Goal: Task Accomplishment & Management: Manage account settings

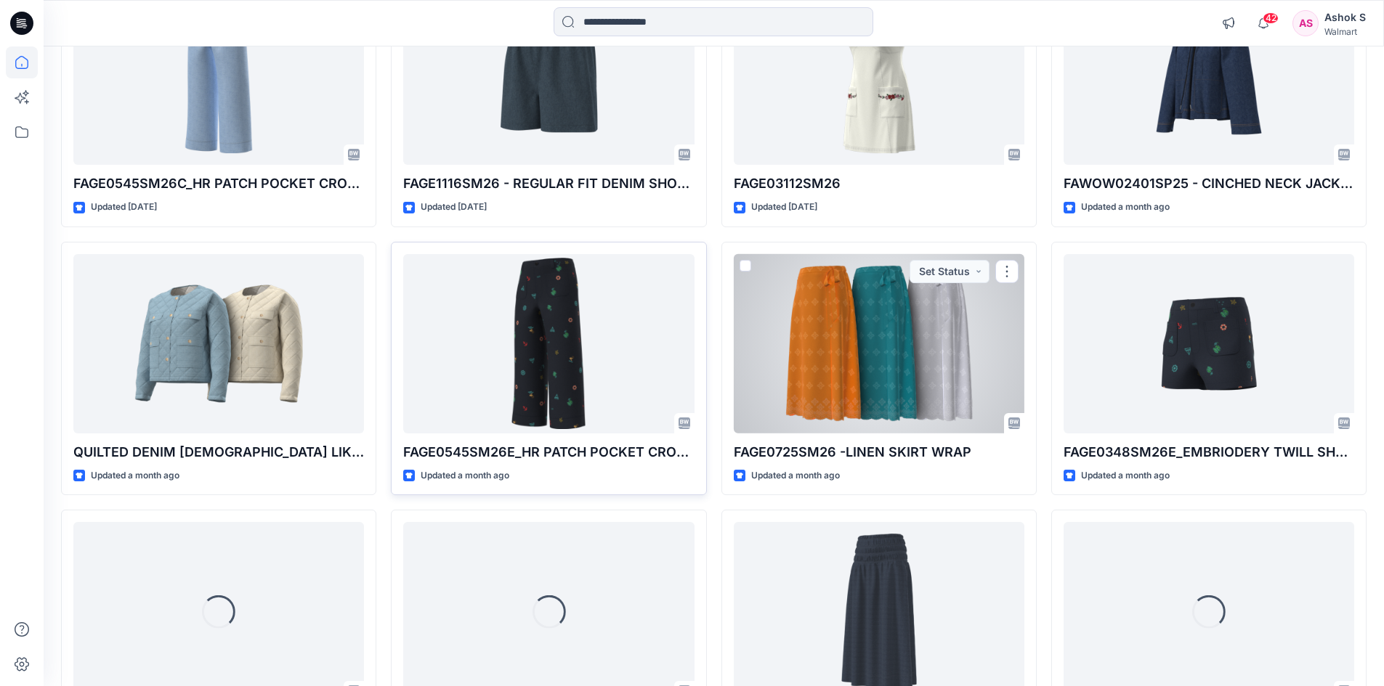
scroll to position [509, 0]
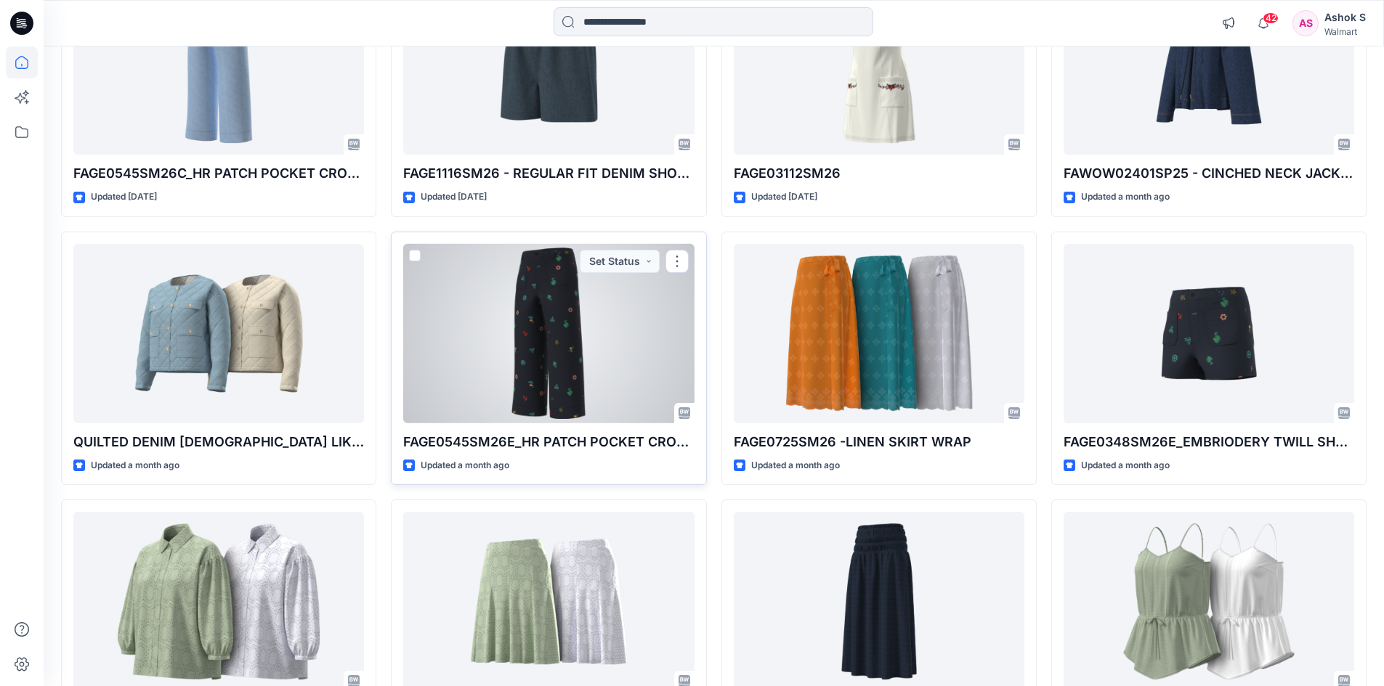
click at [567, 339] on div at bounding box center [548, 333] width 291 height 179
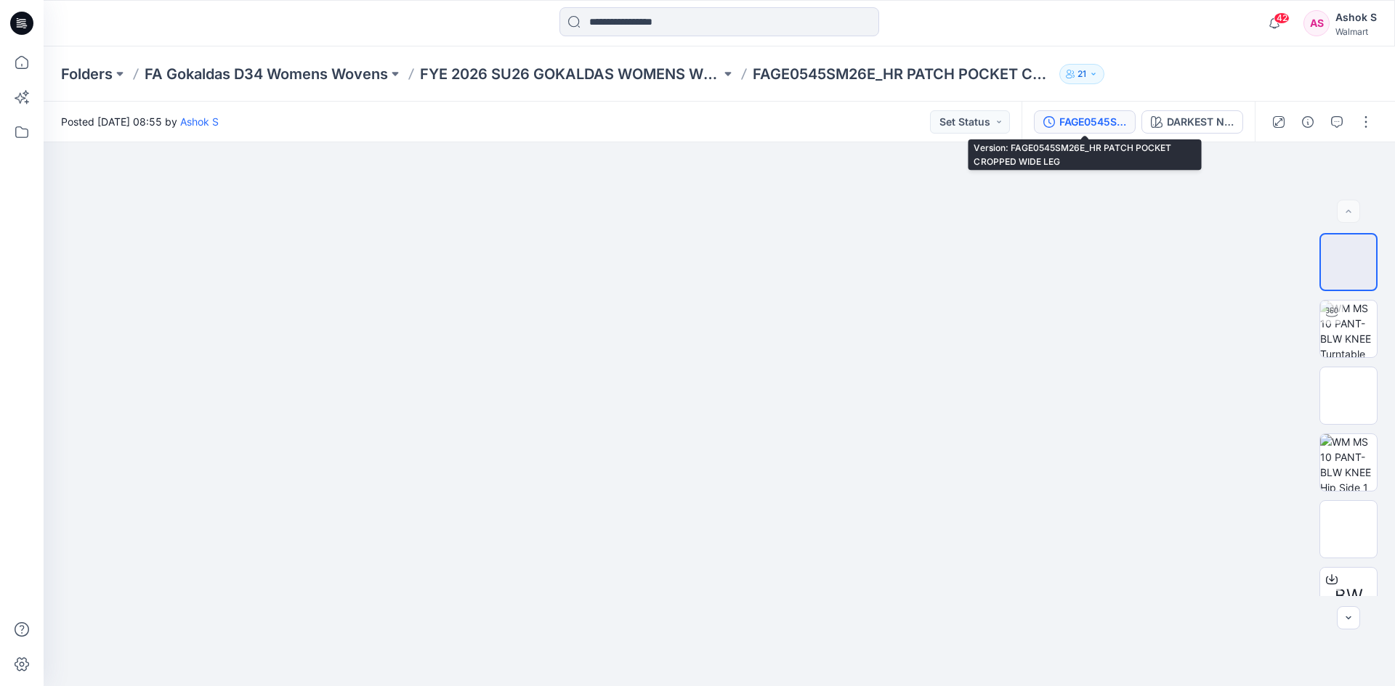
click at [1082, 128] on div "FAGE0545SM26E_HR PATCH POCKET CROPPED WIDE LEG" at bounding box center [1092, 122] width 67 height 16
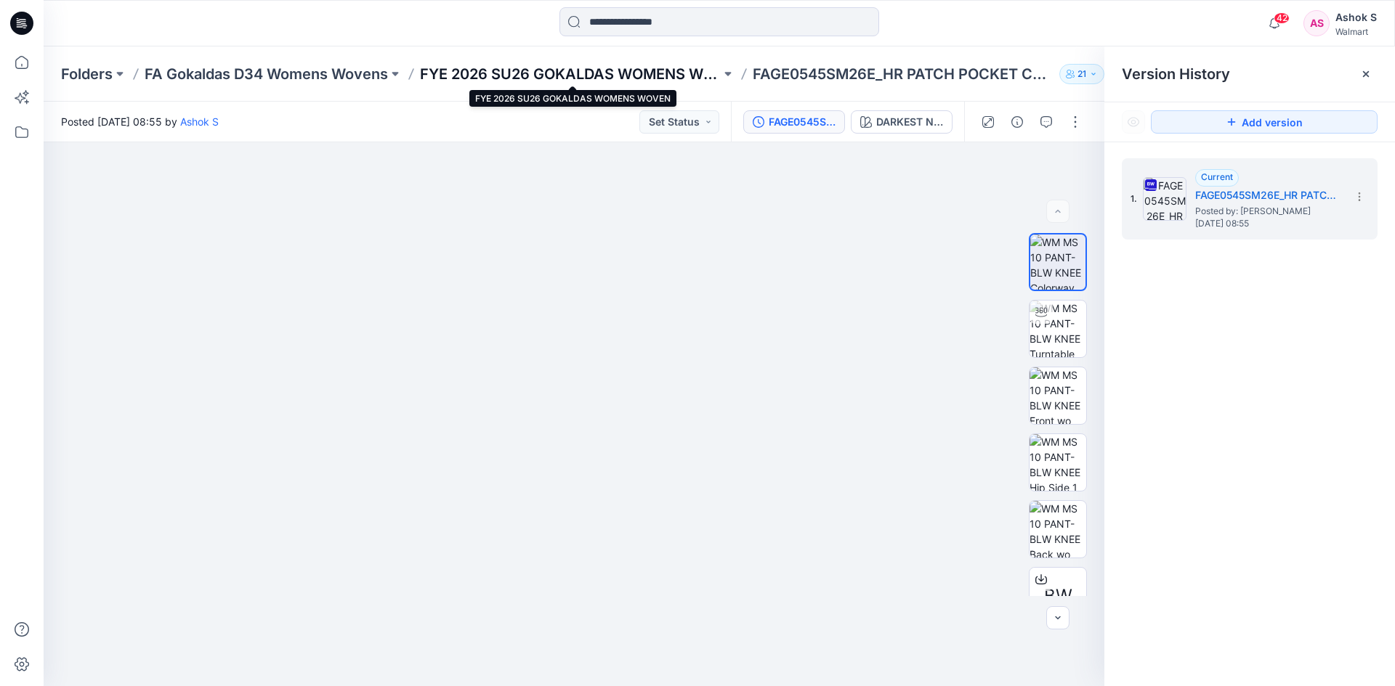
click at [451, 75] on p "FYE 2026 SU26 GOKALDAS WOMENS WOVEN" at bounding box center [570, 74] width 301 height 20
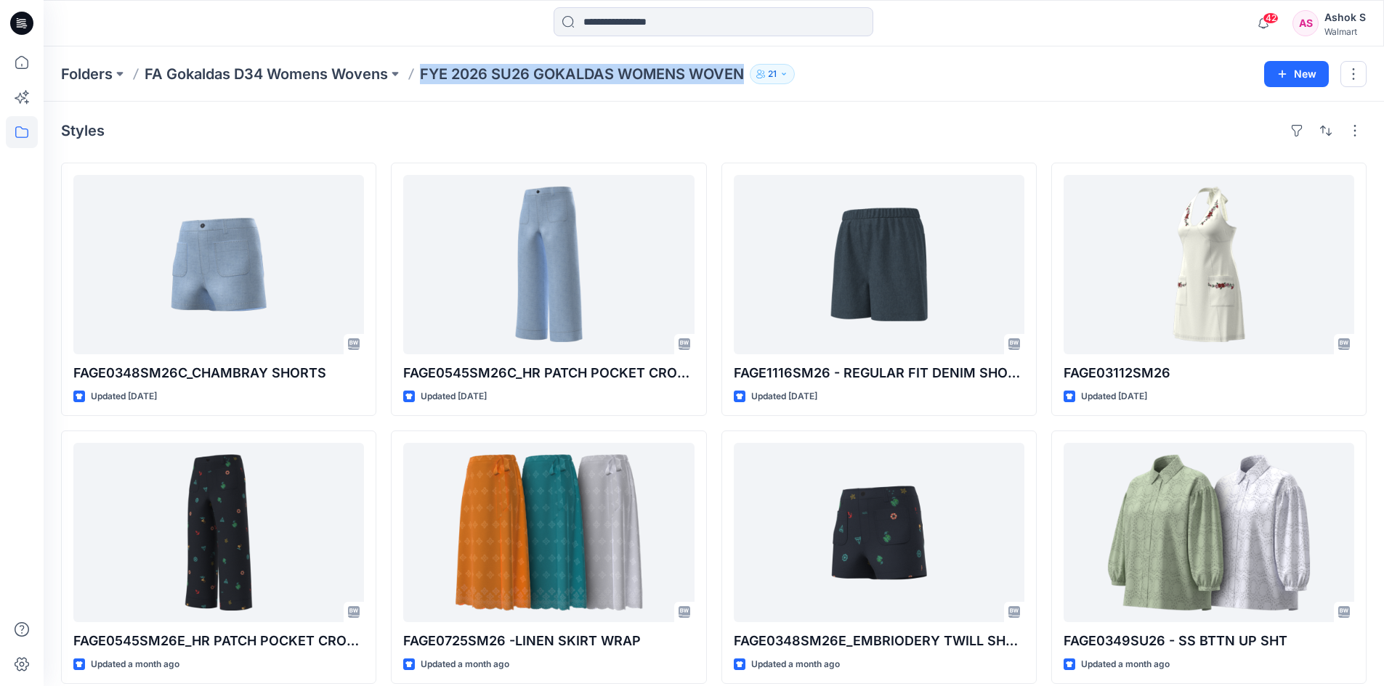
drag, startPoint x: 424, startPoint y: 76, endPoint x: 765, endPoint y: 84, distance: 341.5
click at [765, 84] on div "Folders FA Gokaldas D34 Womens Wovens FYE 2026 SU26 GOKALDAS WOMENS WOVEN 21" at bounding box center [657, 74] width 1192 height 20
copy div "FYE 2026 SU26 GOKALDAS WOMENS WOVEN 21 New"
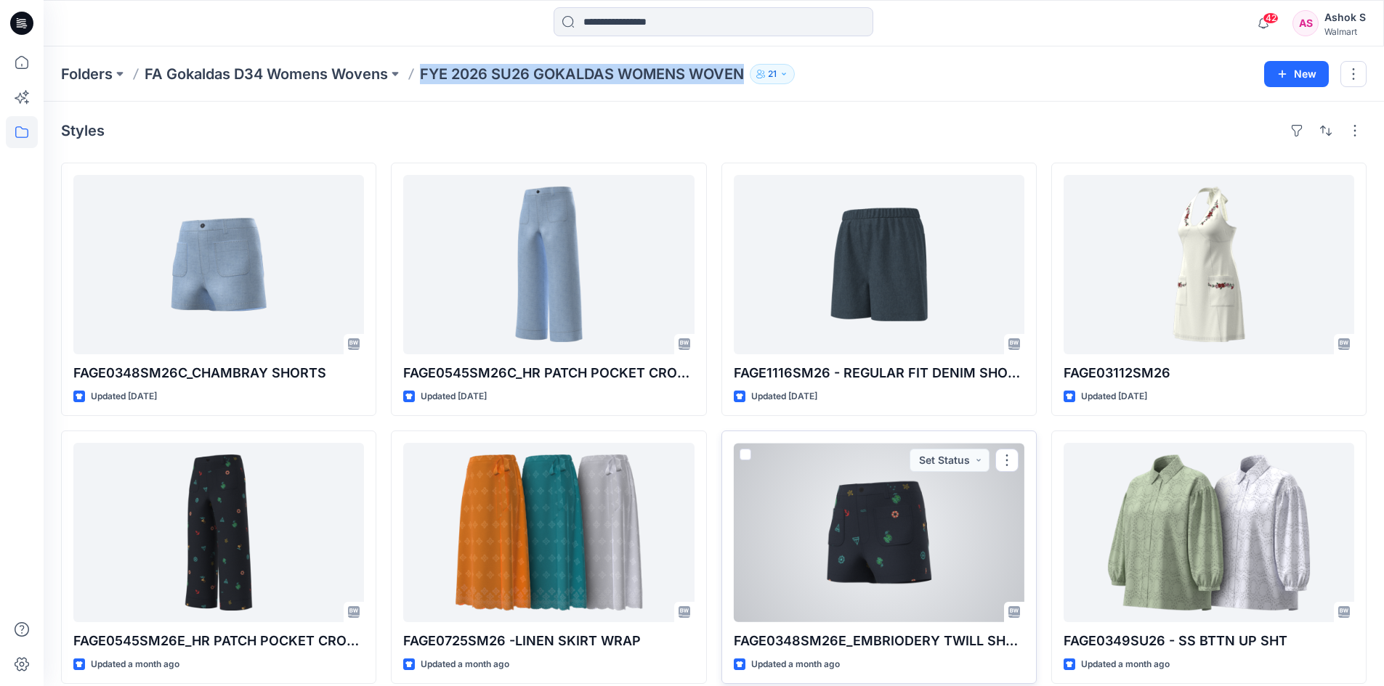
click at [886, 548] on div at bounding box center [879, 532] width 291 height 179
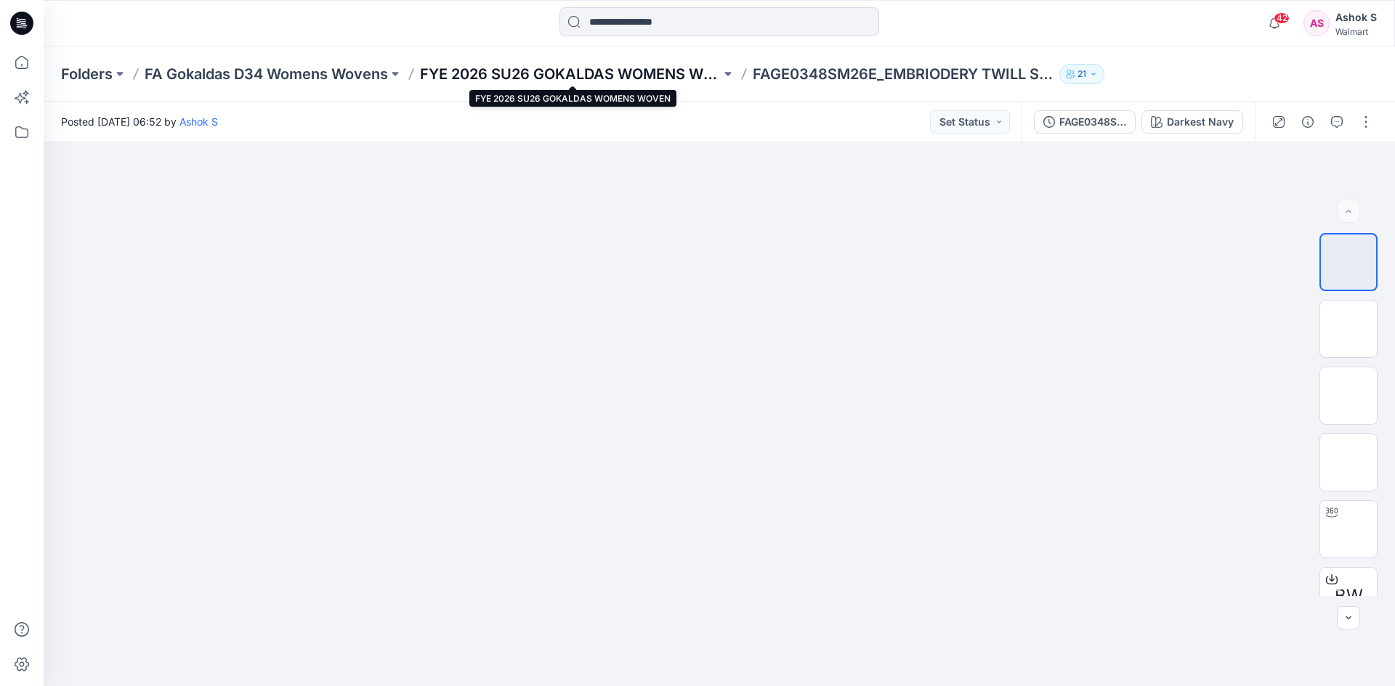
click at [609, 78] on p "FYE 2026 SU26 GOKALDAS WOMENS WOVEN" at bounding box center [570, 74] width 301 height 20
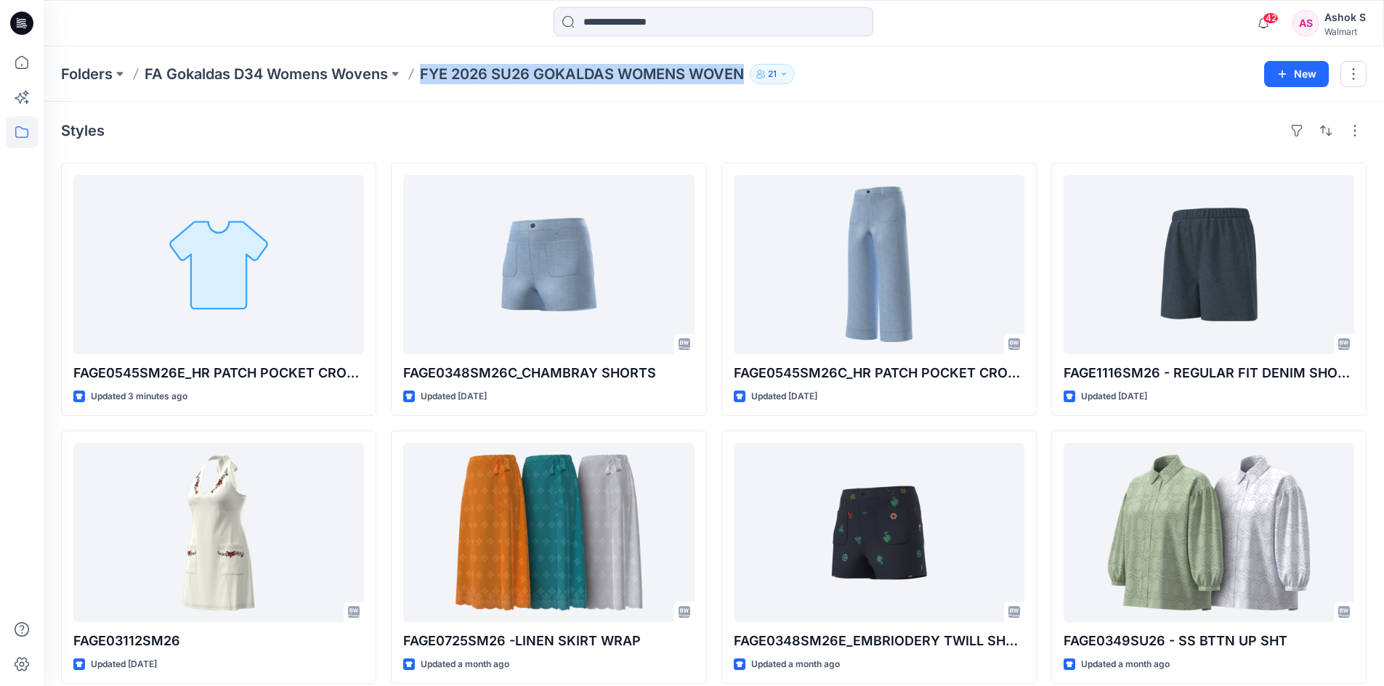
drag, startPoint x: 749, startPoint y: 75, endPoint x: 422, endPoint y: 82, distance: 327.0
click at [422, 82] on p "FYE 2026 SU26 GOKALDAS WOMENS WOVEN" at bounding box center [582, 74] width 324 height 20
copy p "FYE 2026 SU26 GOKALDAS WOMENS WOVEN"
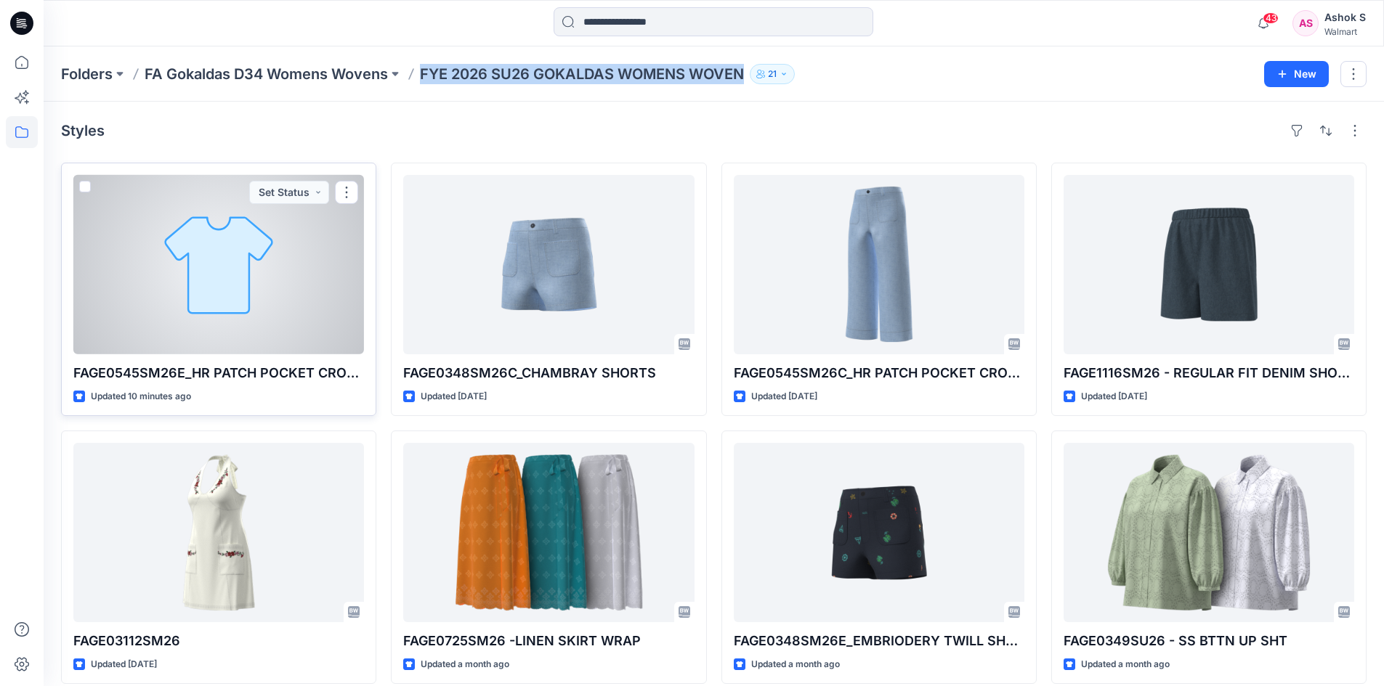
click at [224, 282] on div at bounding box center [218, 264] width 291 height 179
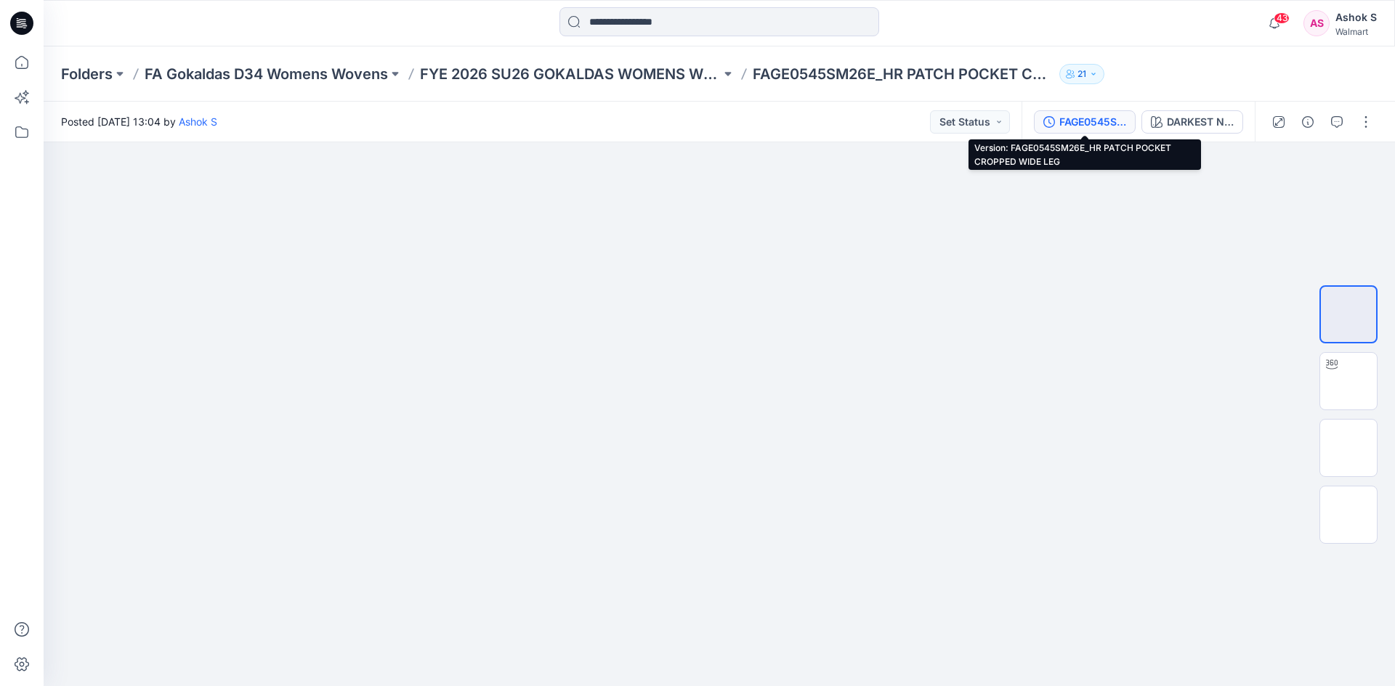
click at [1077, 121] on div "FAGE0545SM26E_HR PATCH POCKET CROPPED WIDE LEG" at bounding box center [1092, 122] width 67 height 16
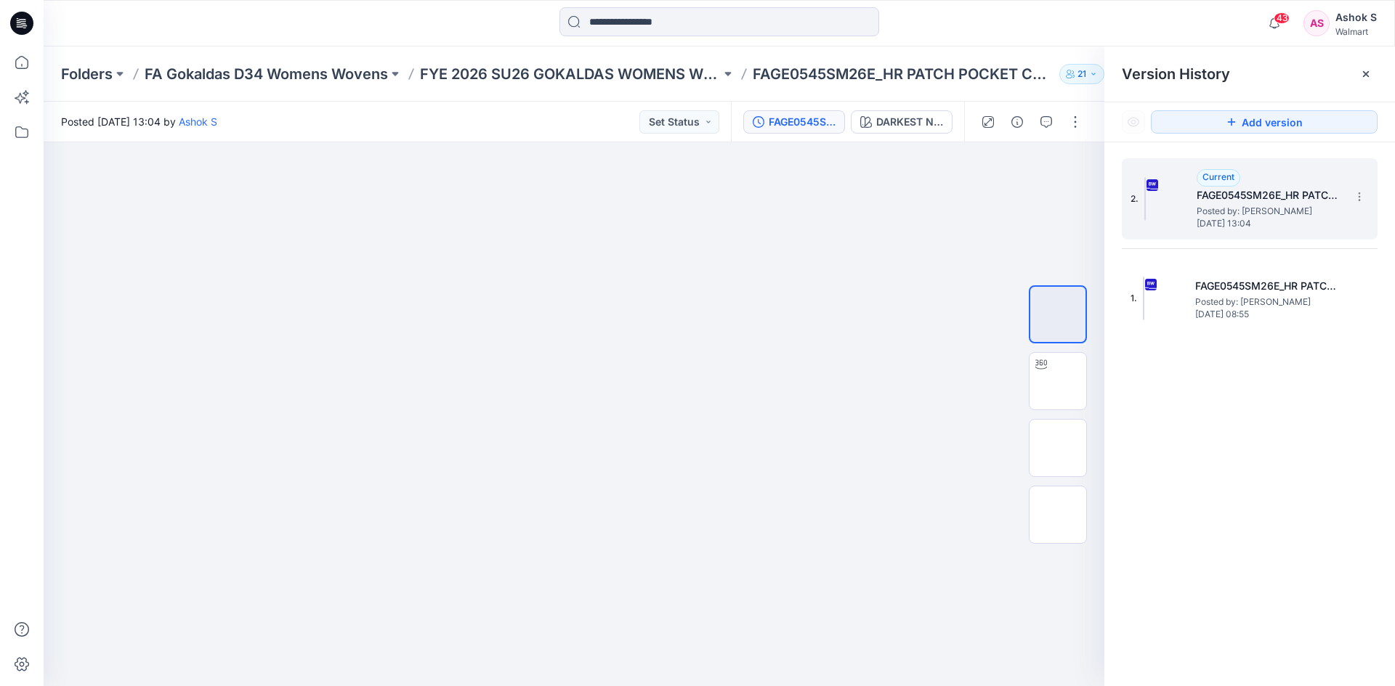
click at [1263, 216] on span "Posted by: Ashok S" at bounding box center [1268, 211] width 145 height 15
click at [14, 62] on icon at bounding box center [22, 62] width 32 height 32
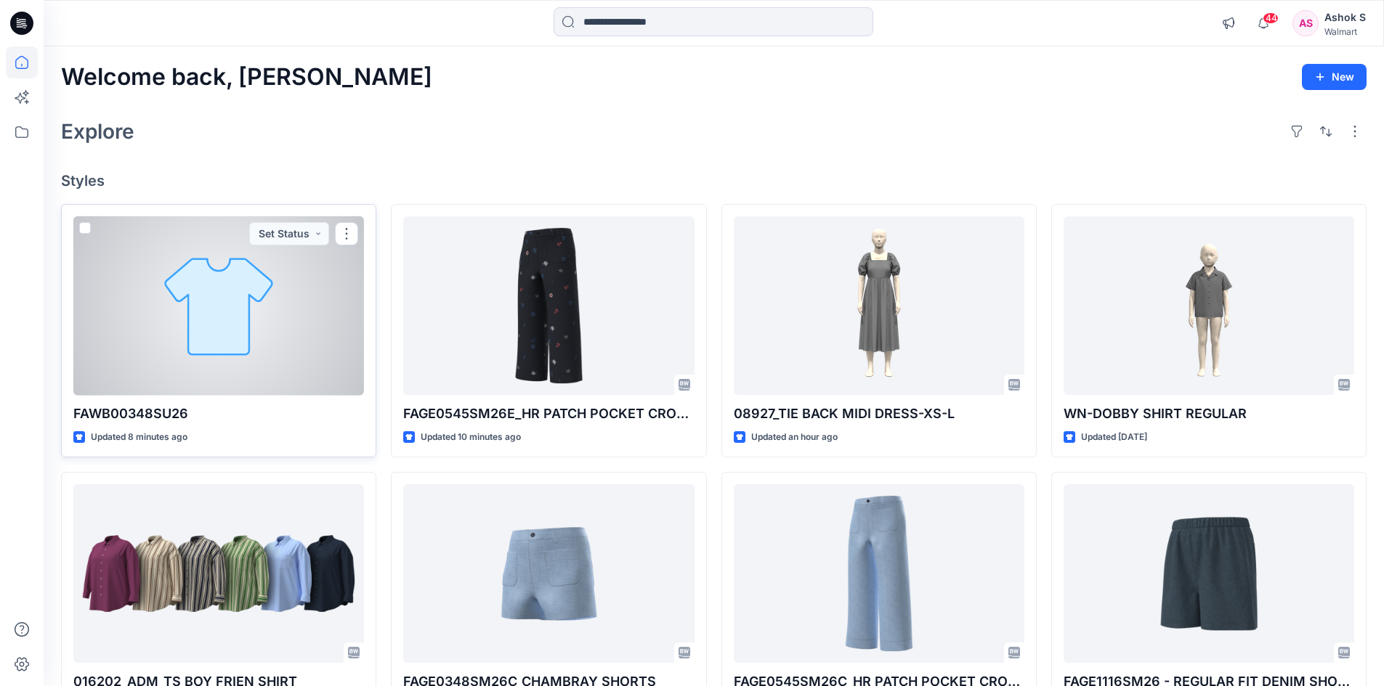
drag, startPoint x: 222, startPoint y: 323, endPoint x: 235, endPoint y: 346, distance: 26.3
click at [224, 323] on div at bounding box center [218, 305] width 291 height 179
drag, startPoint x: 241, startPoint y: 312, endPoint x: 270, endPoint y: 329, distance: 33.9
click at [242, 311] on div at bounding box center [218, 305] width 291 height 179
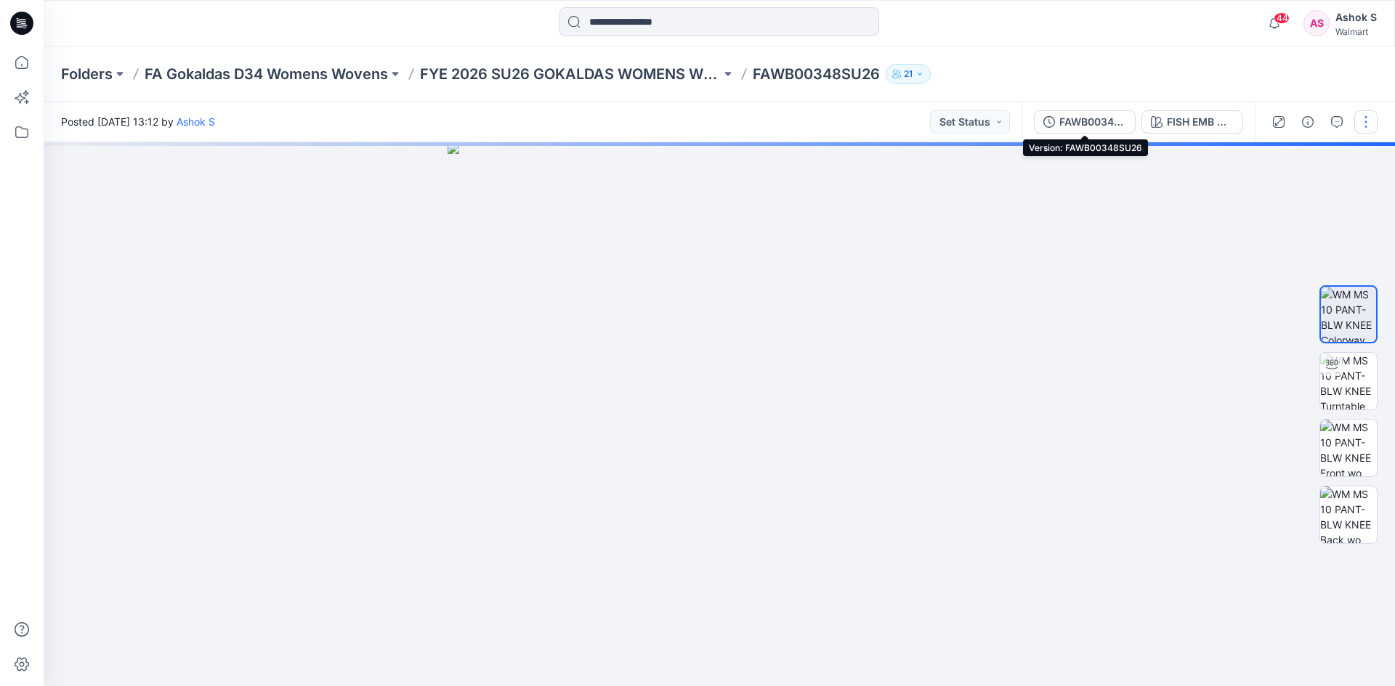
click at [1085, 122] on div "FAWB00348SU26" at bounding box center [1092, 122] width 67 height 16
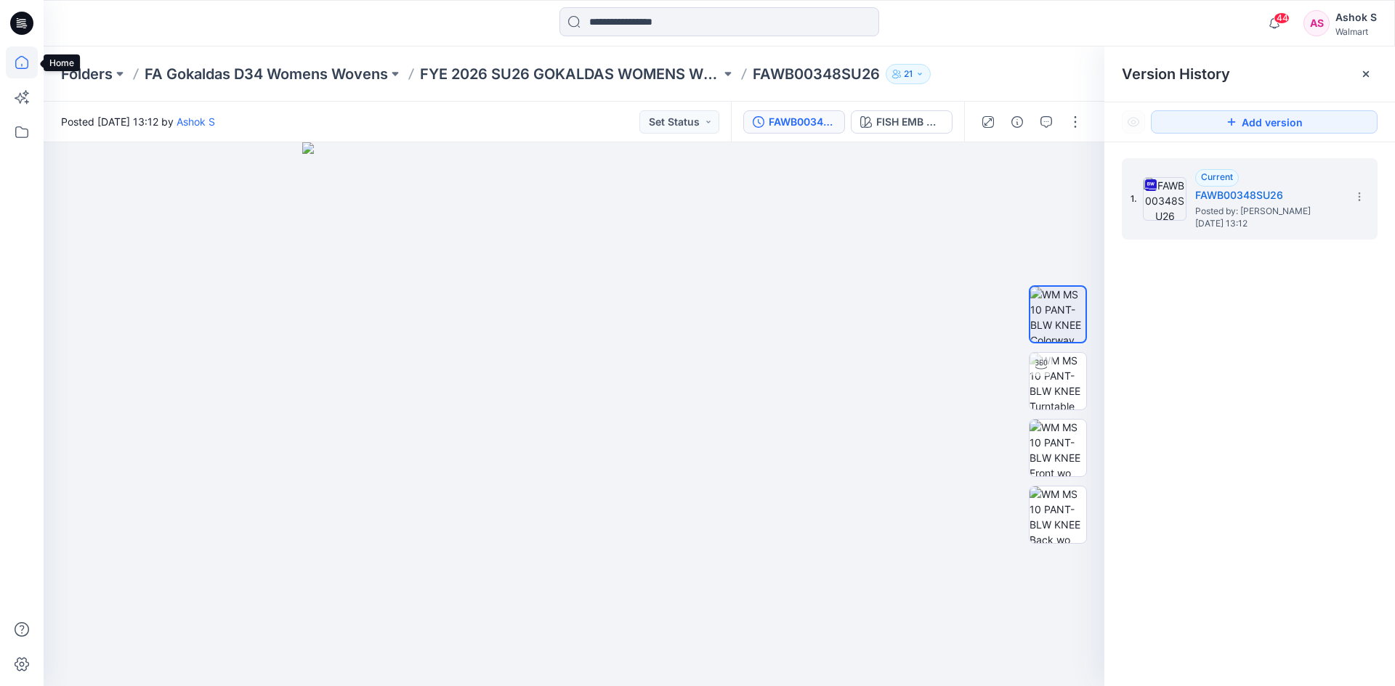
click at [19, 70] on icon at bounding box center [22, 62] width 32 height 32
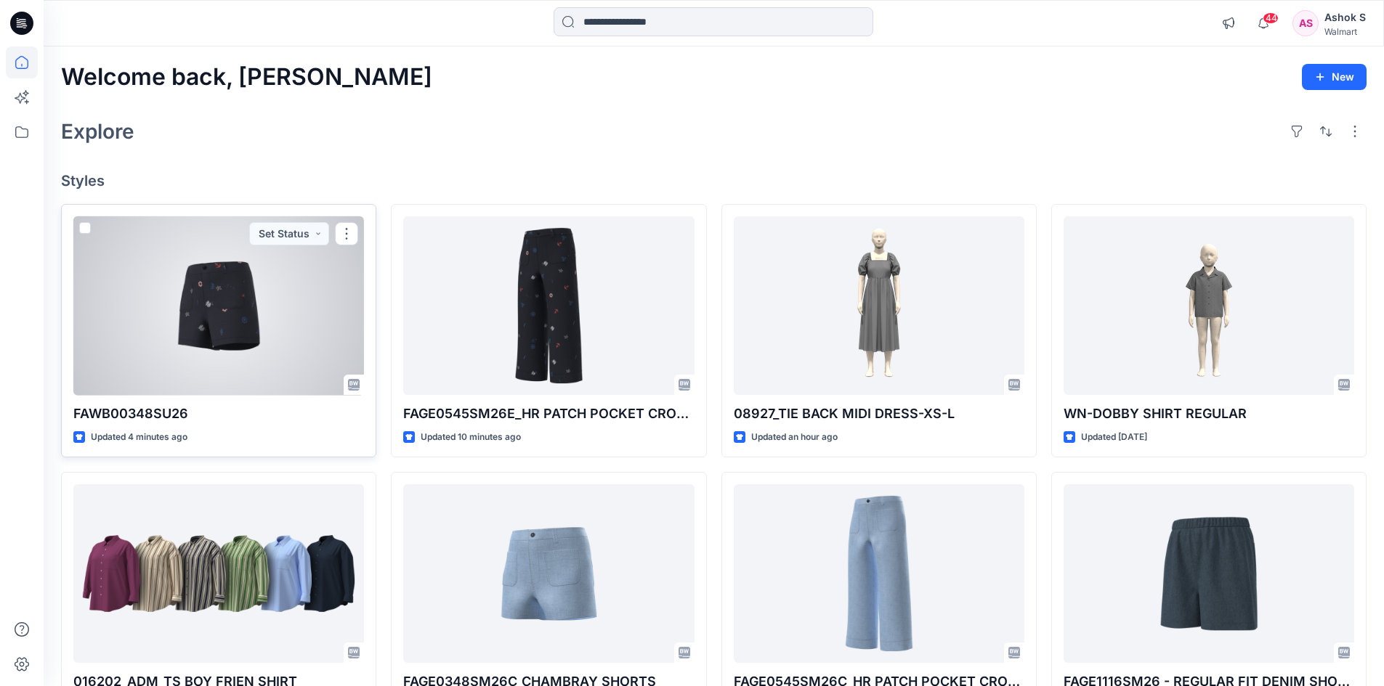
click at [232, 331] on div at bounding box center [218, 305] width 291 height 179
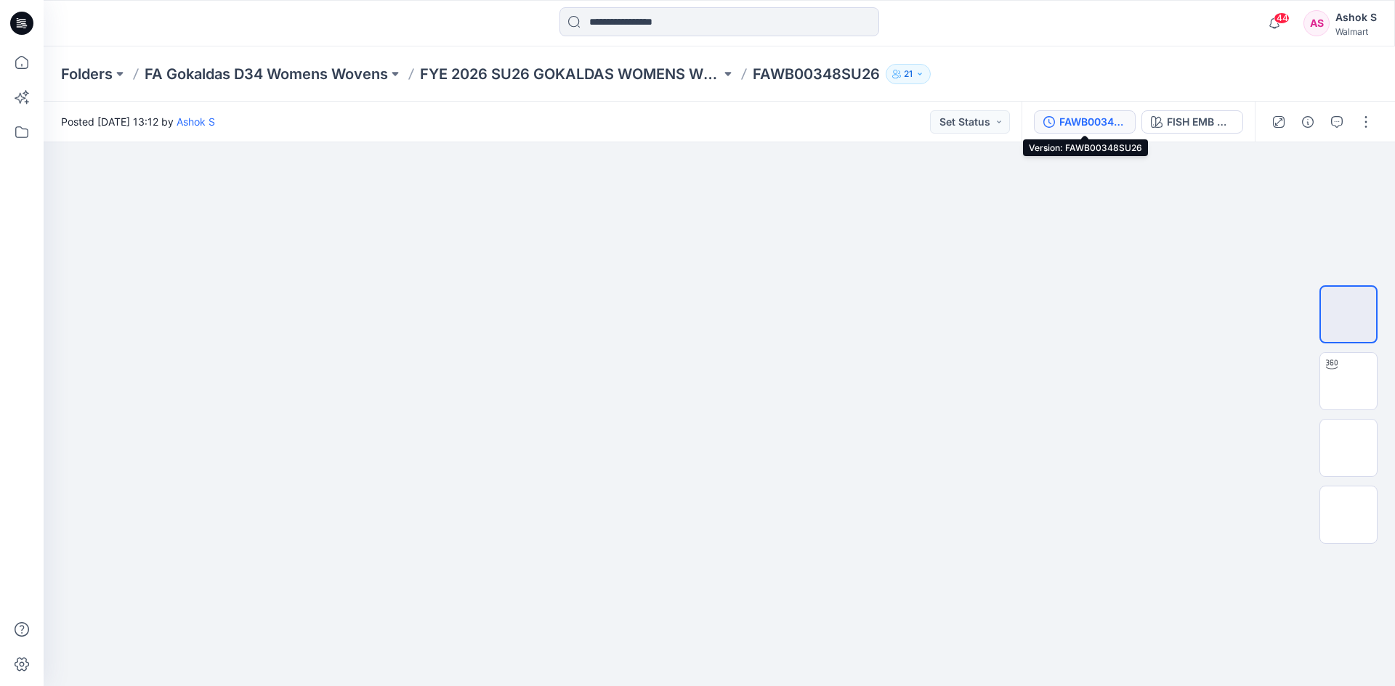
click at [1081, 113] on button "FAWB00348SU26" at bounding box center [1085, 121] width 102 height 23
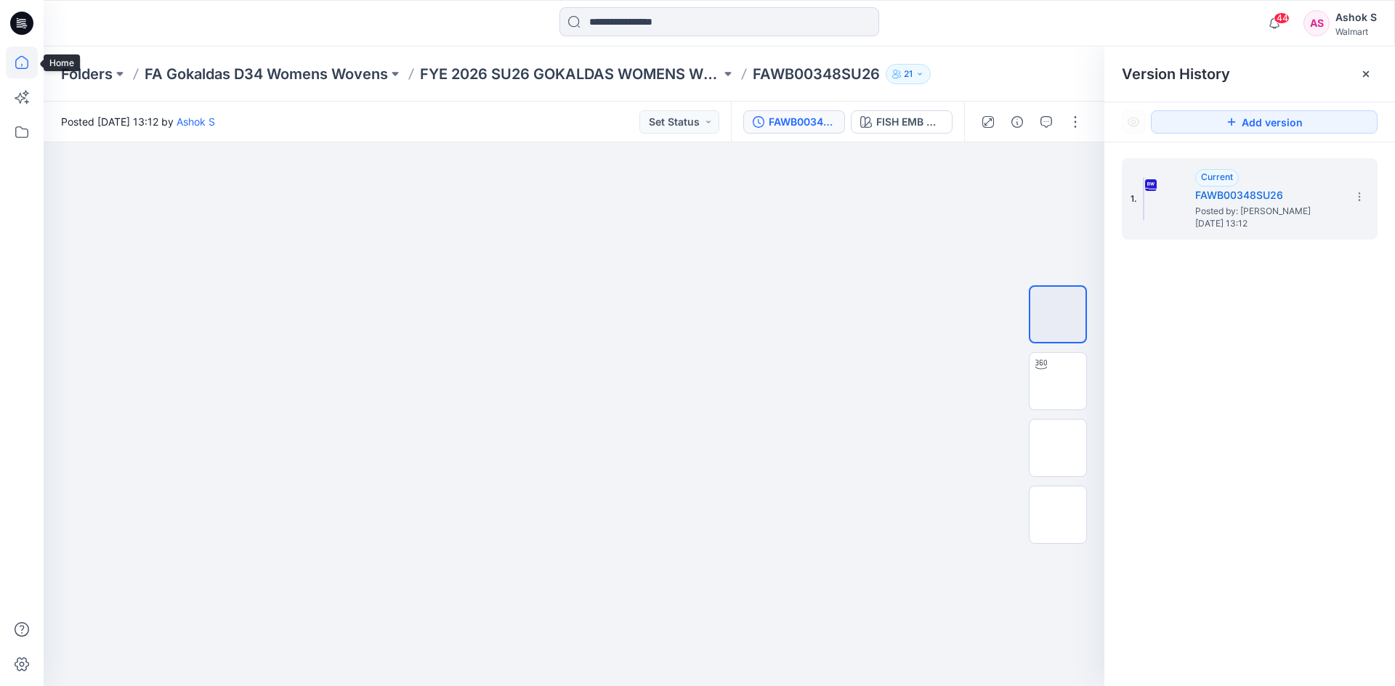
click at [21, 67] on icon at bounding box center [22, 62] width 32 height 32
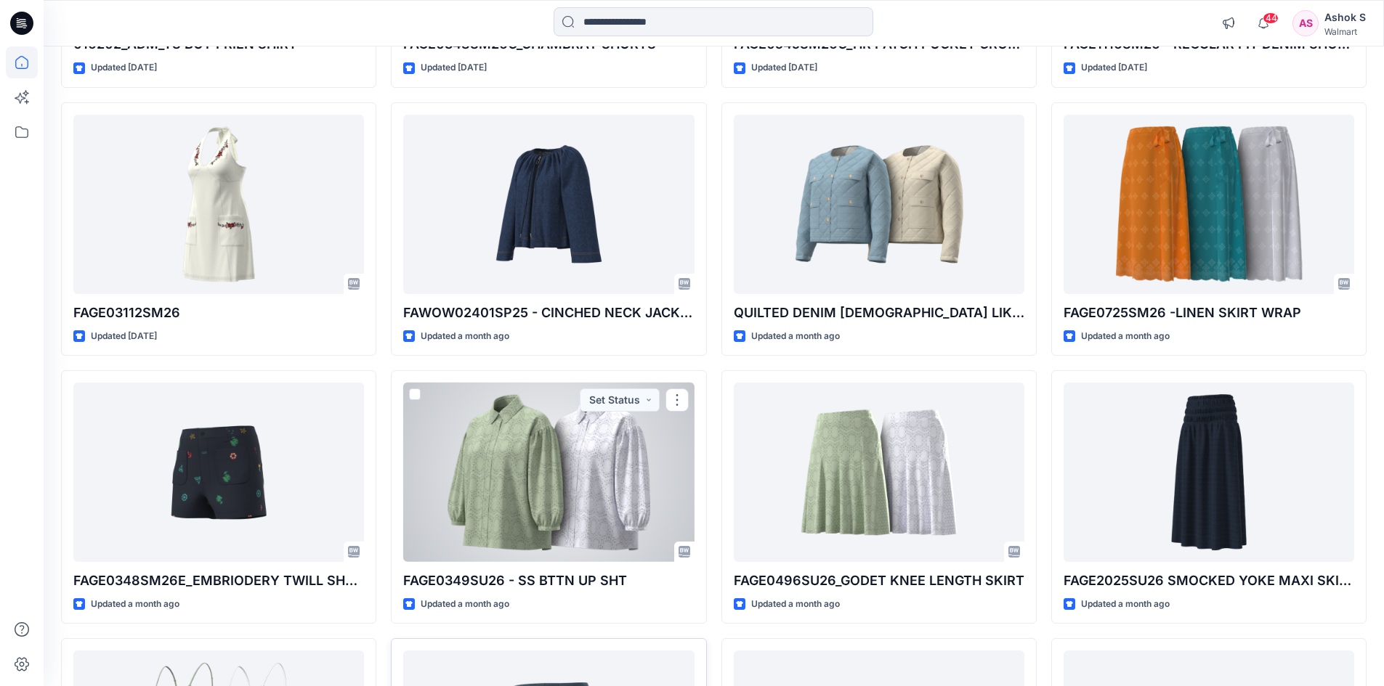
scroll to position [746, 0]
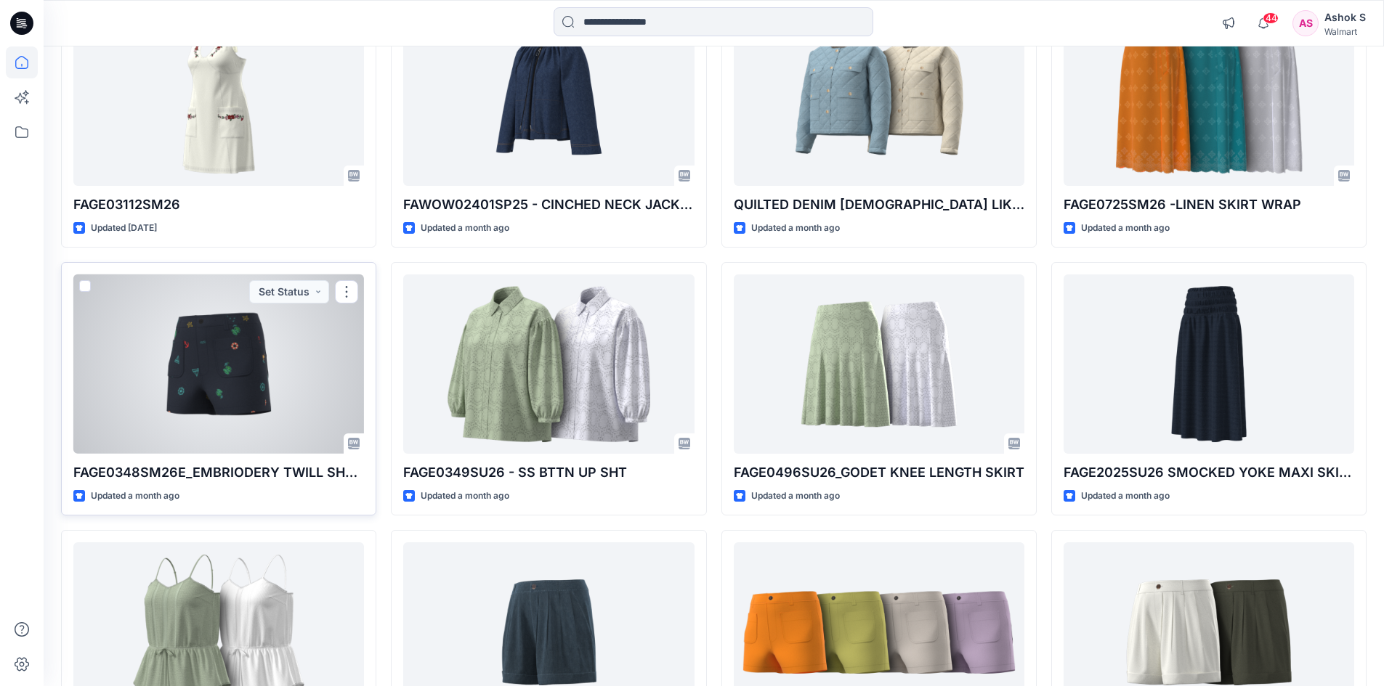
click at [240, 369] on div at bounding box center [218, 364] width 291 height 179
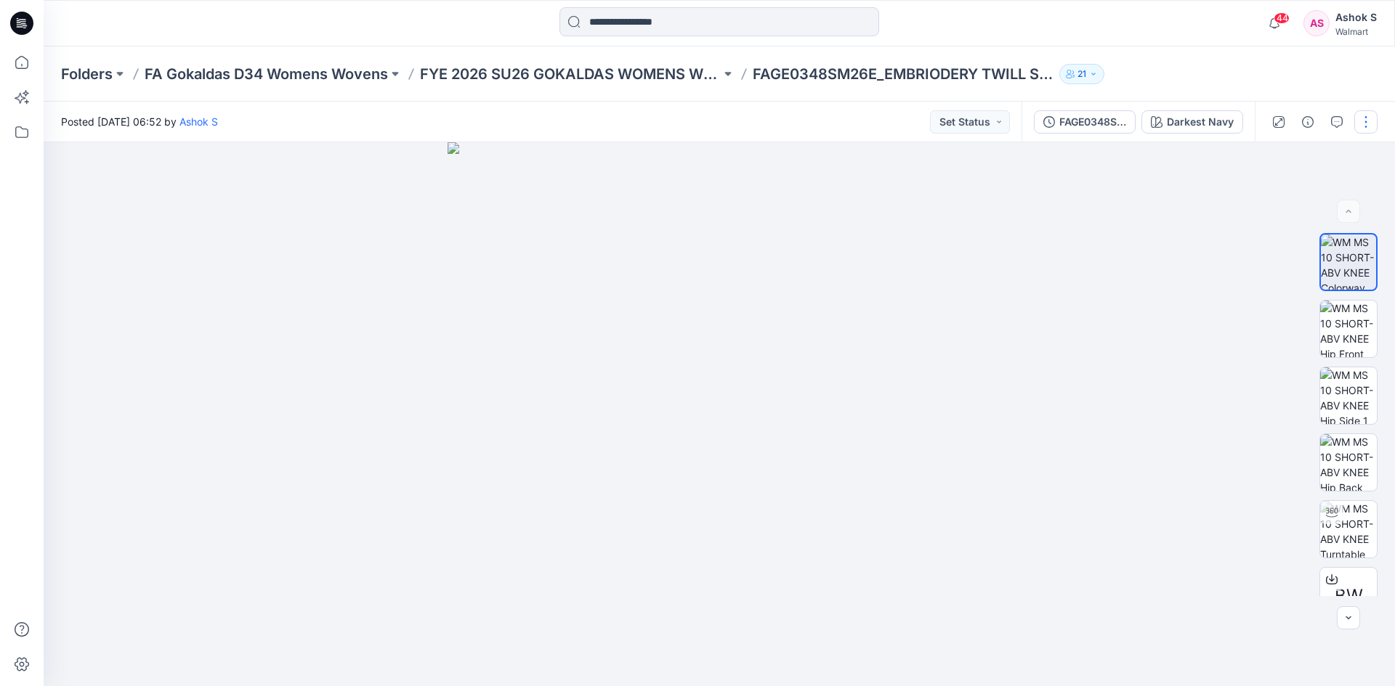
click at [1362, 126] on button "button" at bounding box center [1365, 121] width 23 height 23
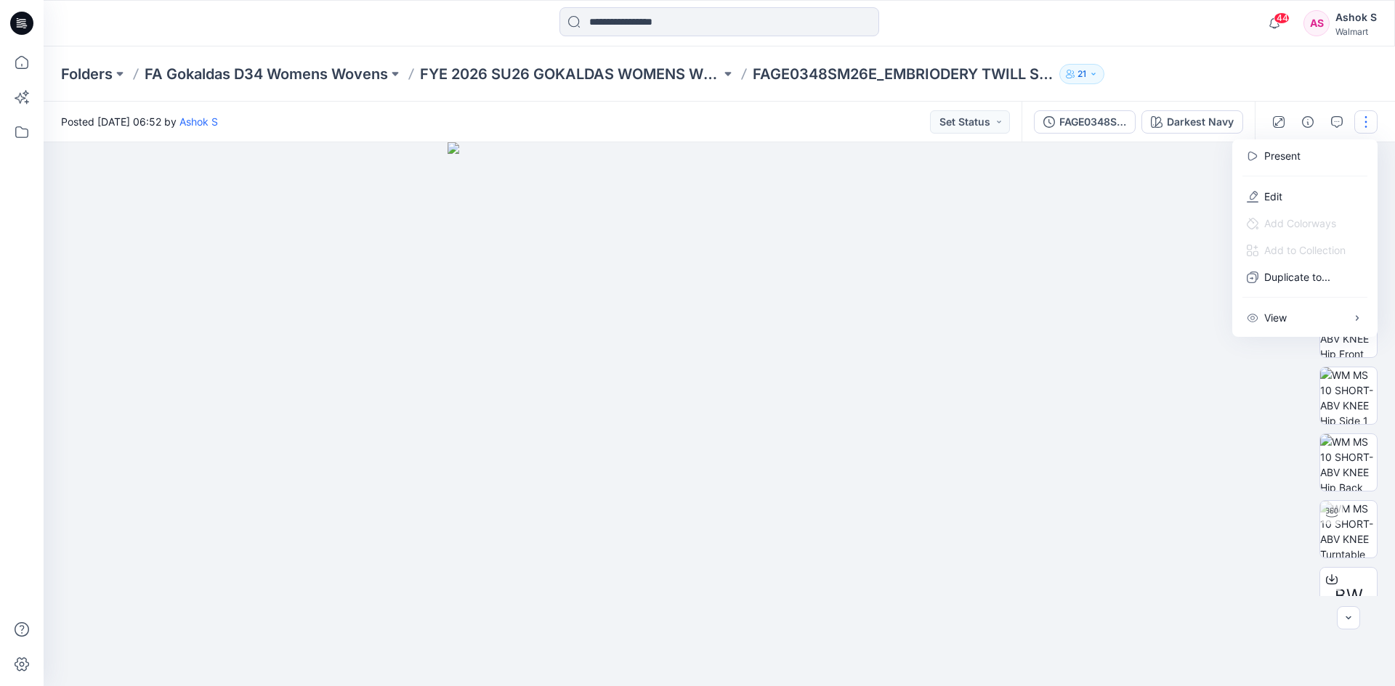
click at [1361, 122] on button "button" at bounding box center [1365, 121] width 23 height 23
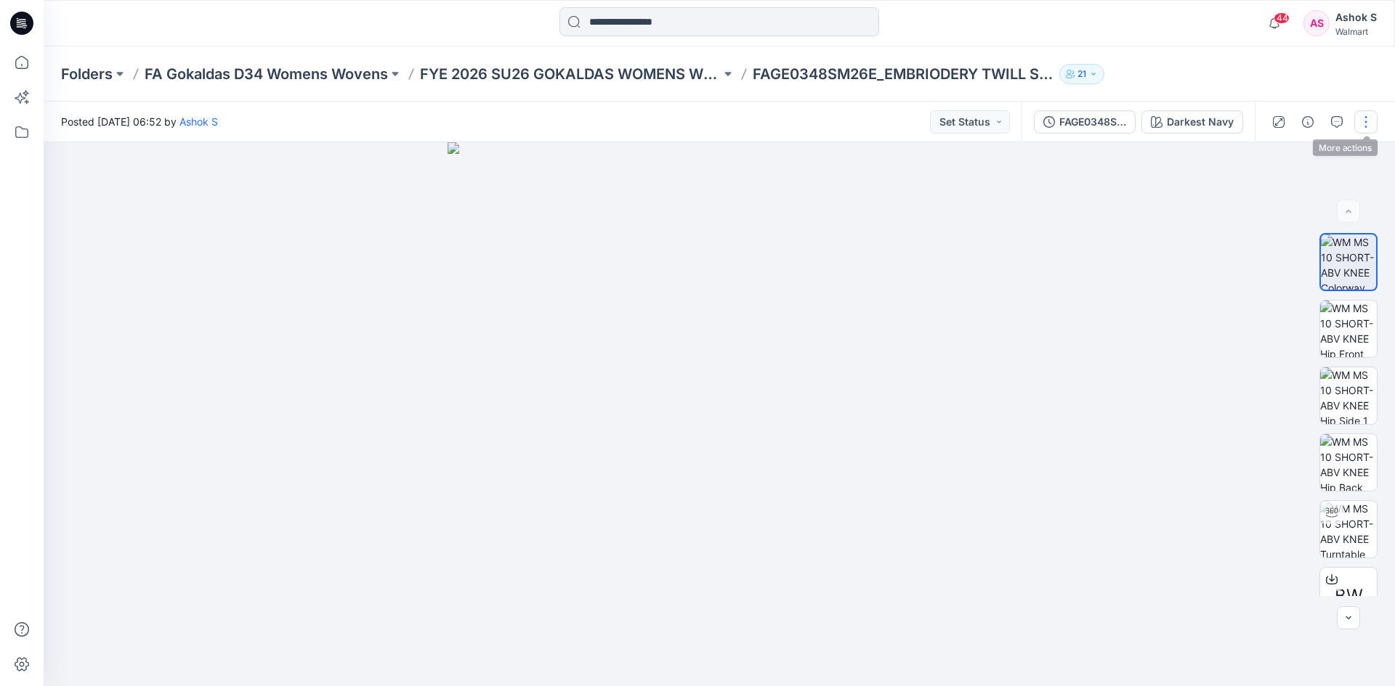
click at [1366, 128] on button "button" at bounding box center [1365, 121] width 23 height 23
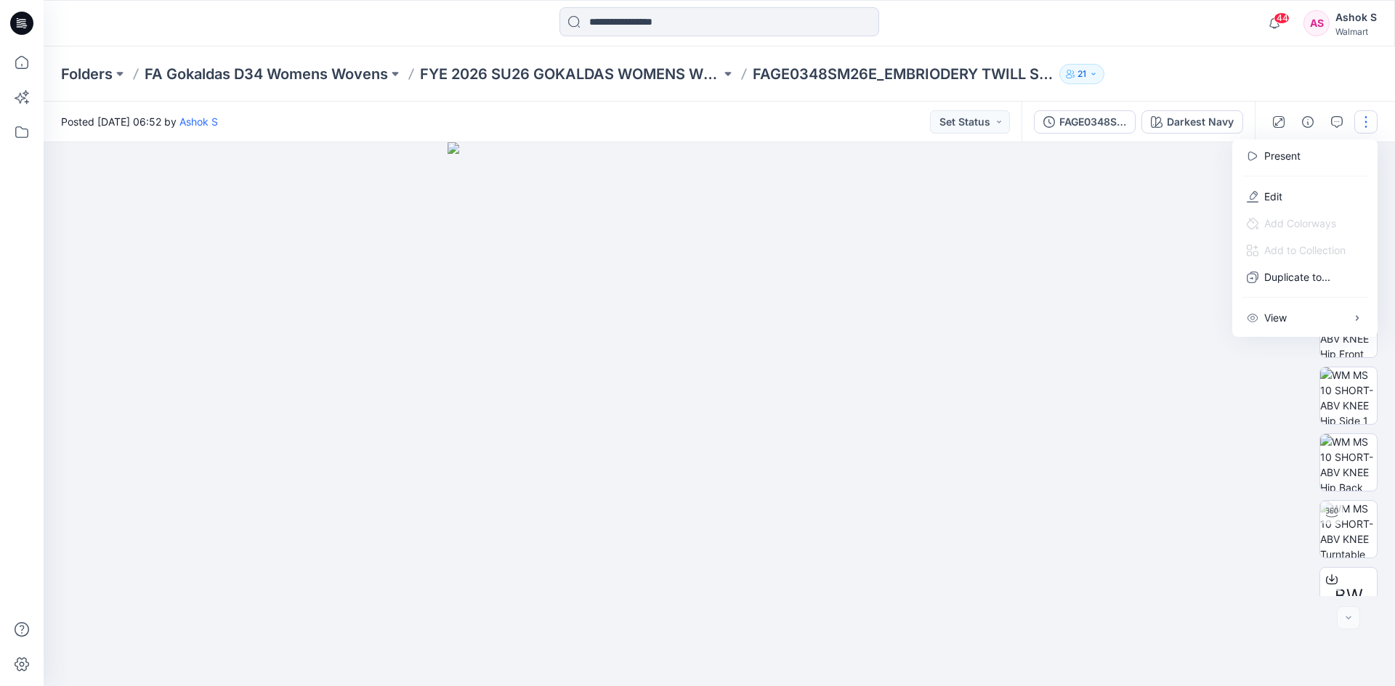
scroll to position [29, 0]
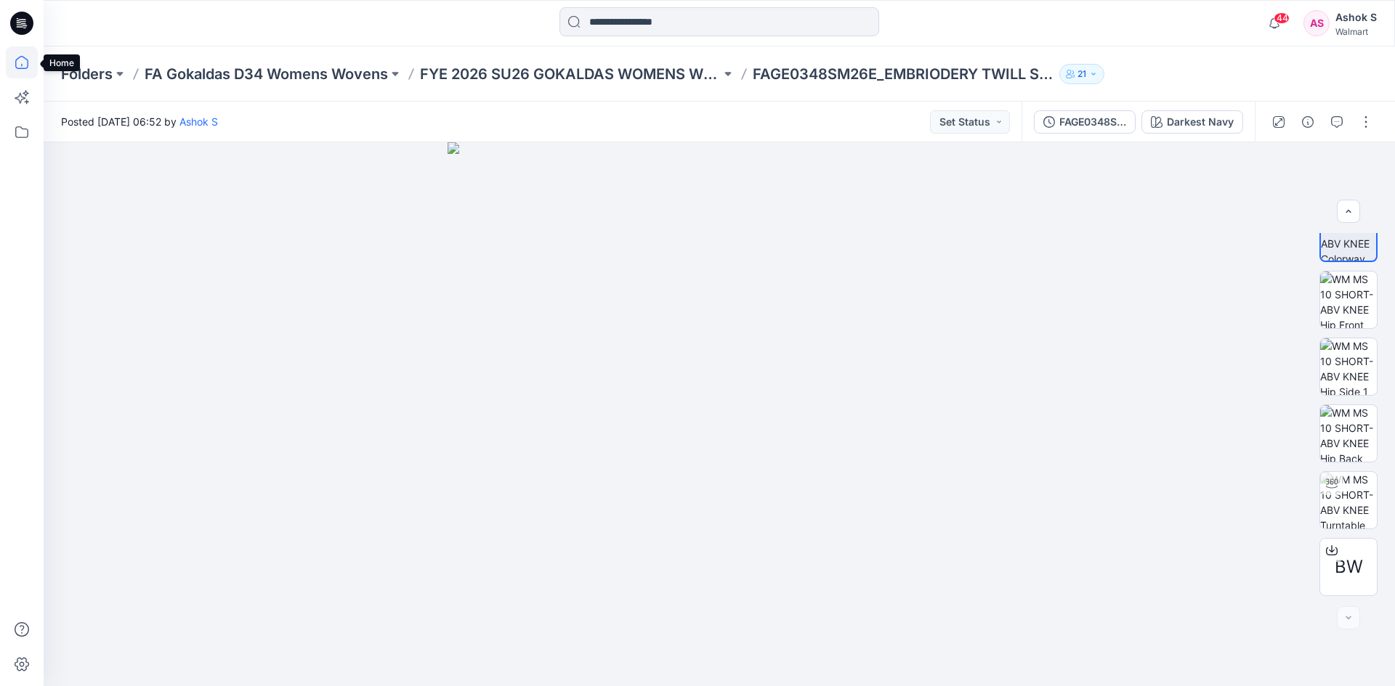
click at [17, 65] on icon at bounding box center [22, 62] width 32 height 32
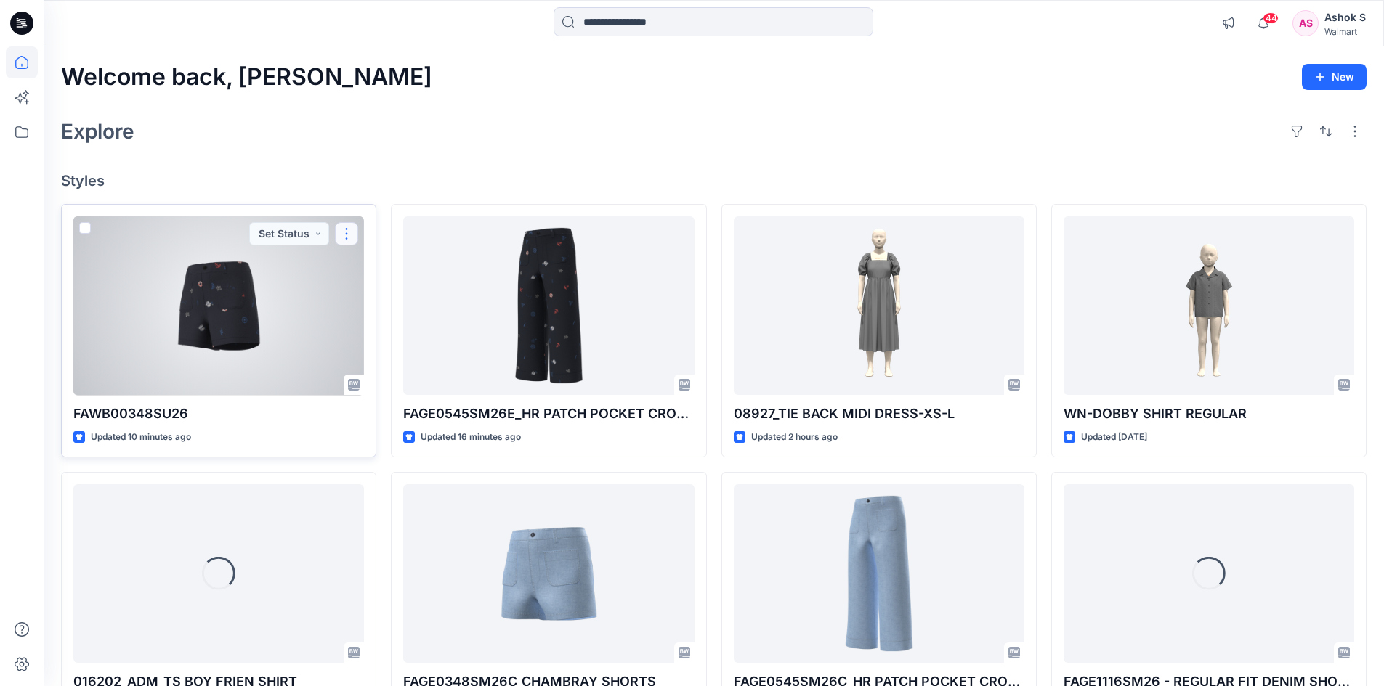
click at [348, 237] on button "button" at bounding box center [346, 233] width 23 height 23
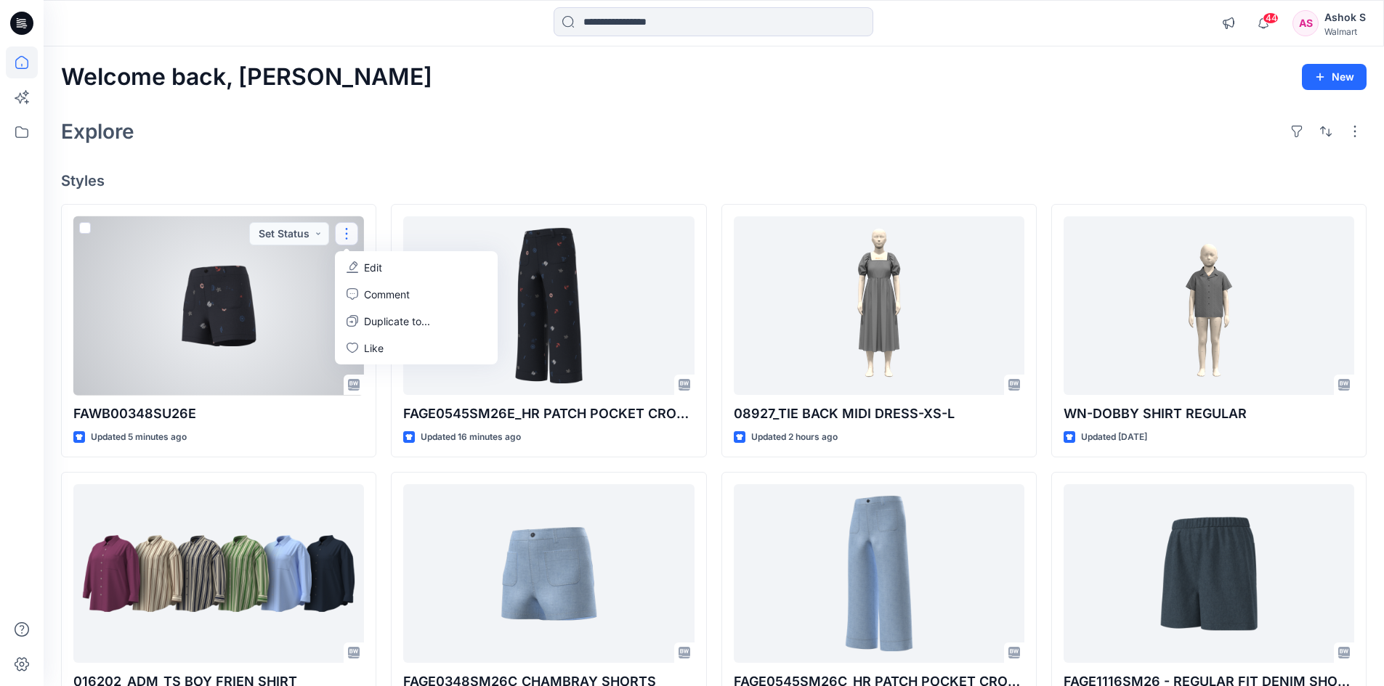
drag, startPoint x: 346, startPoint y: 235, endPoint x: 341, endPoint y: 133, distance: 101.8
click at [341, 133] on div "Explore" at bounding box center [713, 131] width 1305 height 35
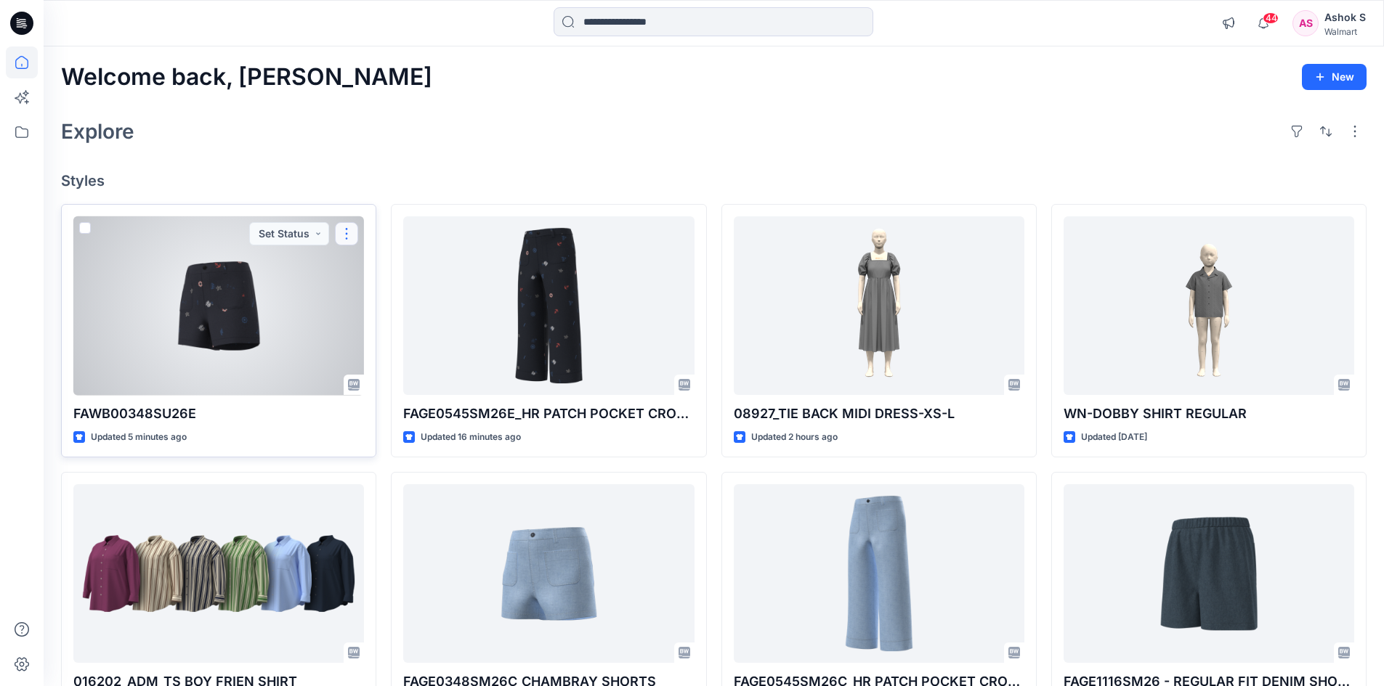
click at [344, 235] on button "button" at bounding box center [346, 233] width 23 height 23
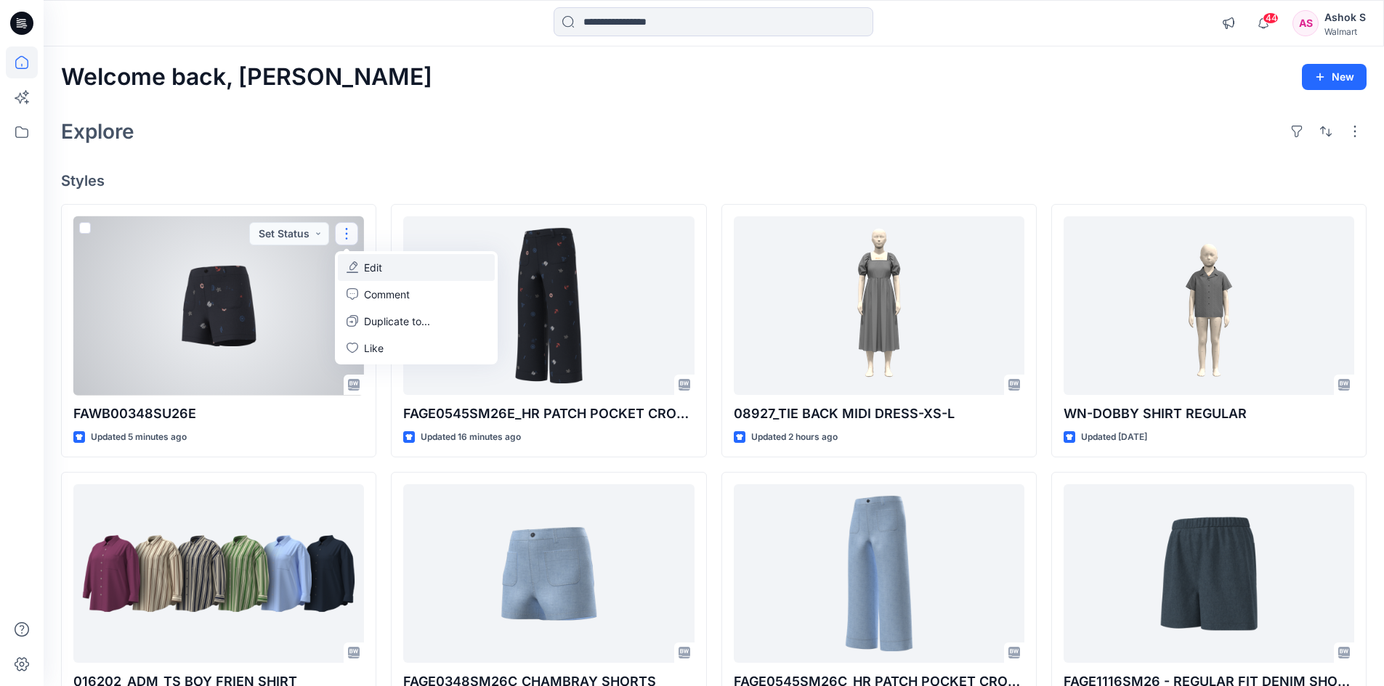
click at [382, 270] on p "Edit" at bounding box center [373, 267] width 18 height 15
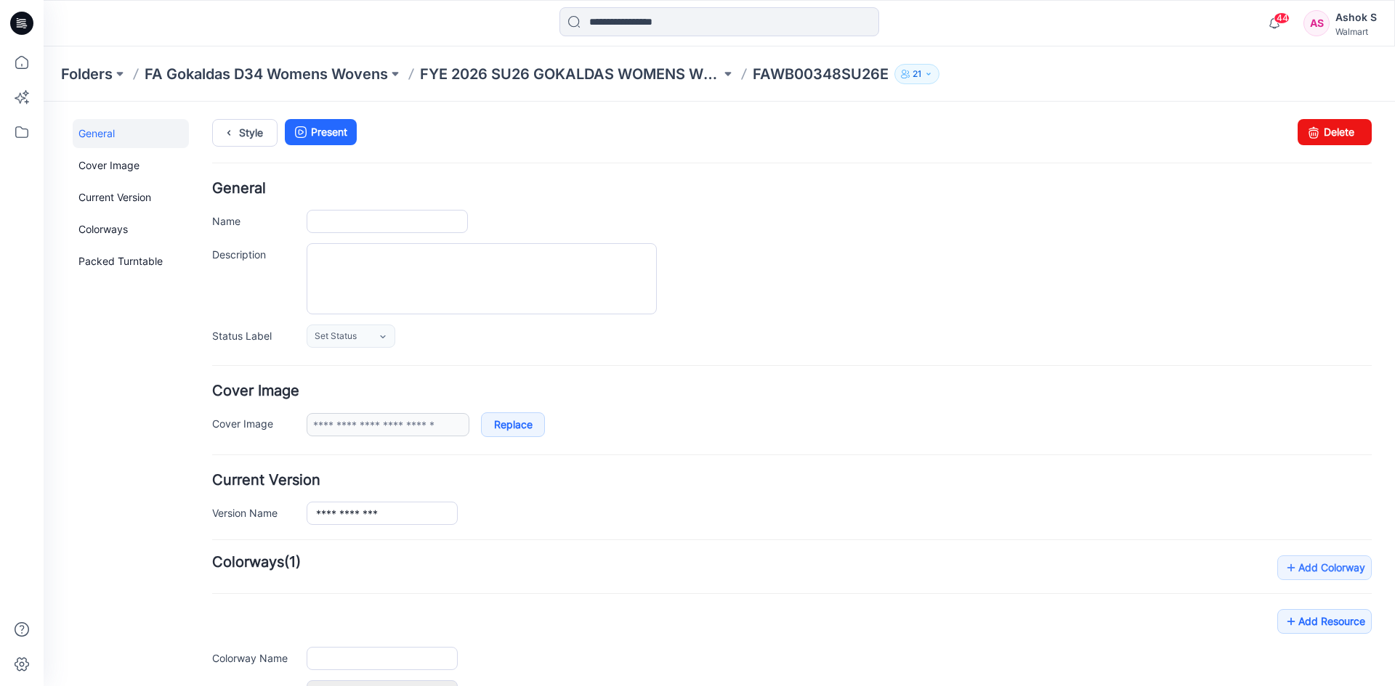
type input "**********"
drag, startPoint x: 1328, startPoint y: 133, endPoint x: 793, endPoint y: 181, distance: 536.8
click at [1328, 133] on link "Delete" at bounding box center [1334, 132] width 74 height 26
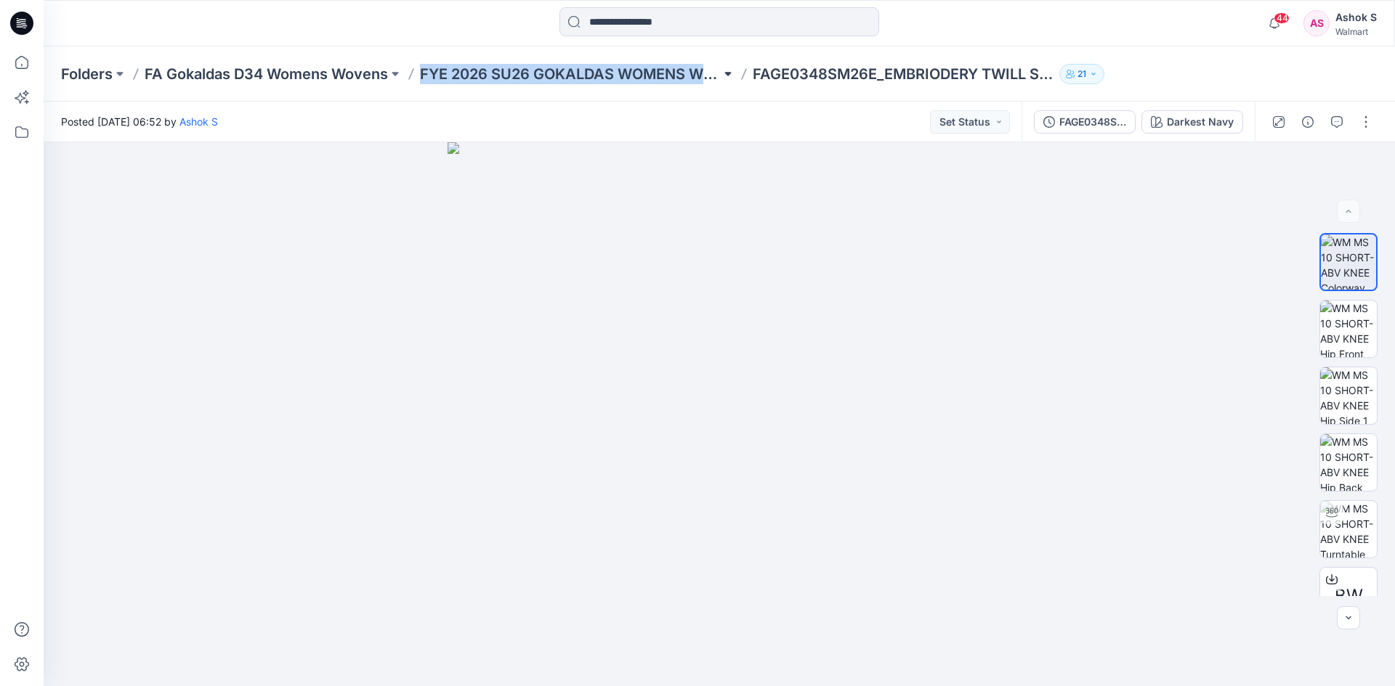
drag, startPoint x: 421, startPoint y: 74, endPoint x: 726, endPoint y: 84, distance: 304.5
click at [726, 84] on div "Folders FA Gokaldas D34 Womens Wovens FYE 2026 SU26 GOKALDAS WOMENS WOVEN FAGE0…" at bounding box center [662, 74] width 1203 height 20
click at [617, 73] on p "FYE 2026 SU26 GOKALDAS WOMENS WOVEN" at bounding box center [570, 74] width 301 height 20
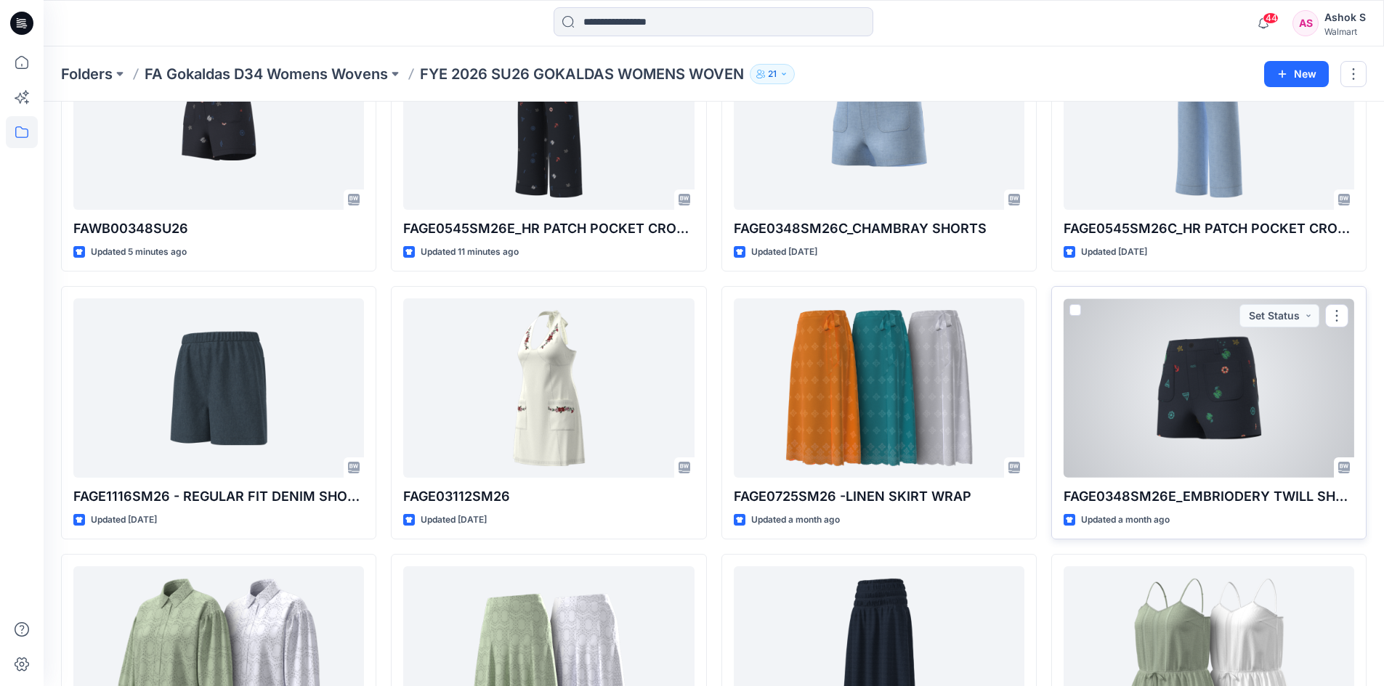
scroll to position [145, 0]
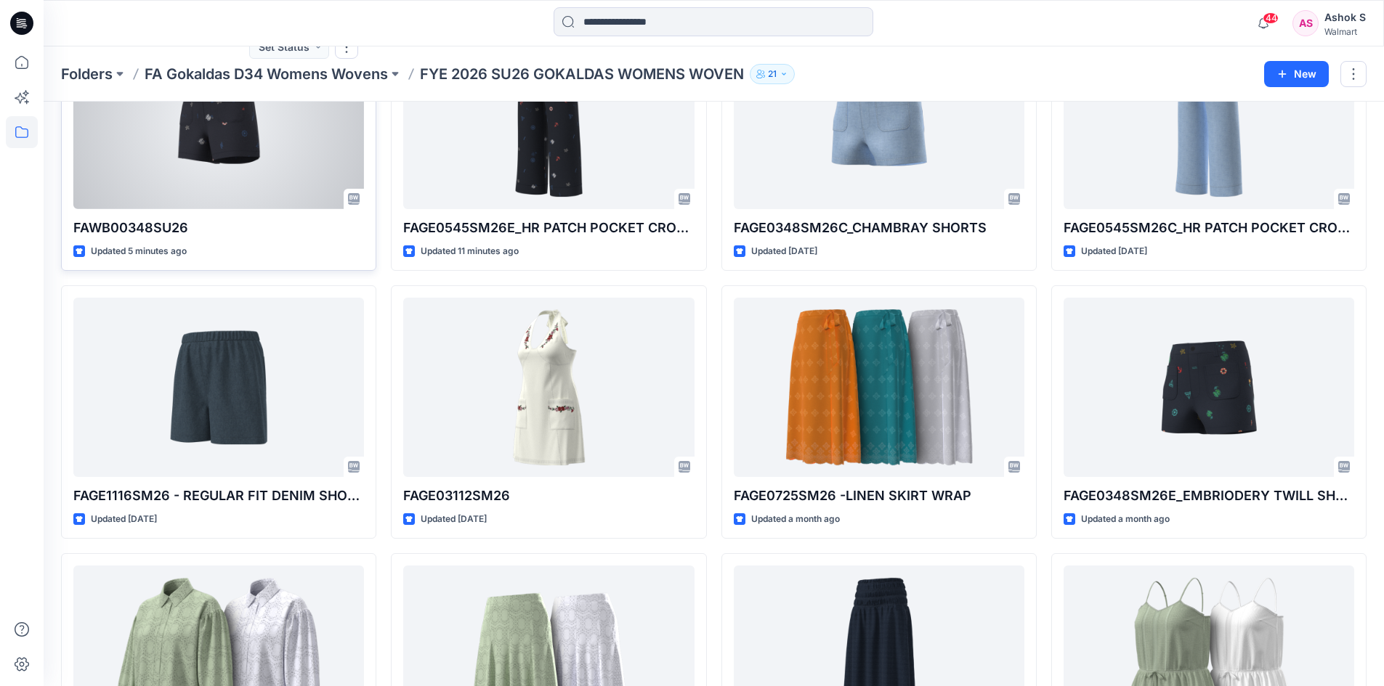
click at [191, 230] on p "FAWB00348SU26" at bounding box center [218, 228] width 291 height 20
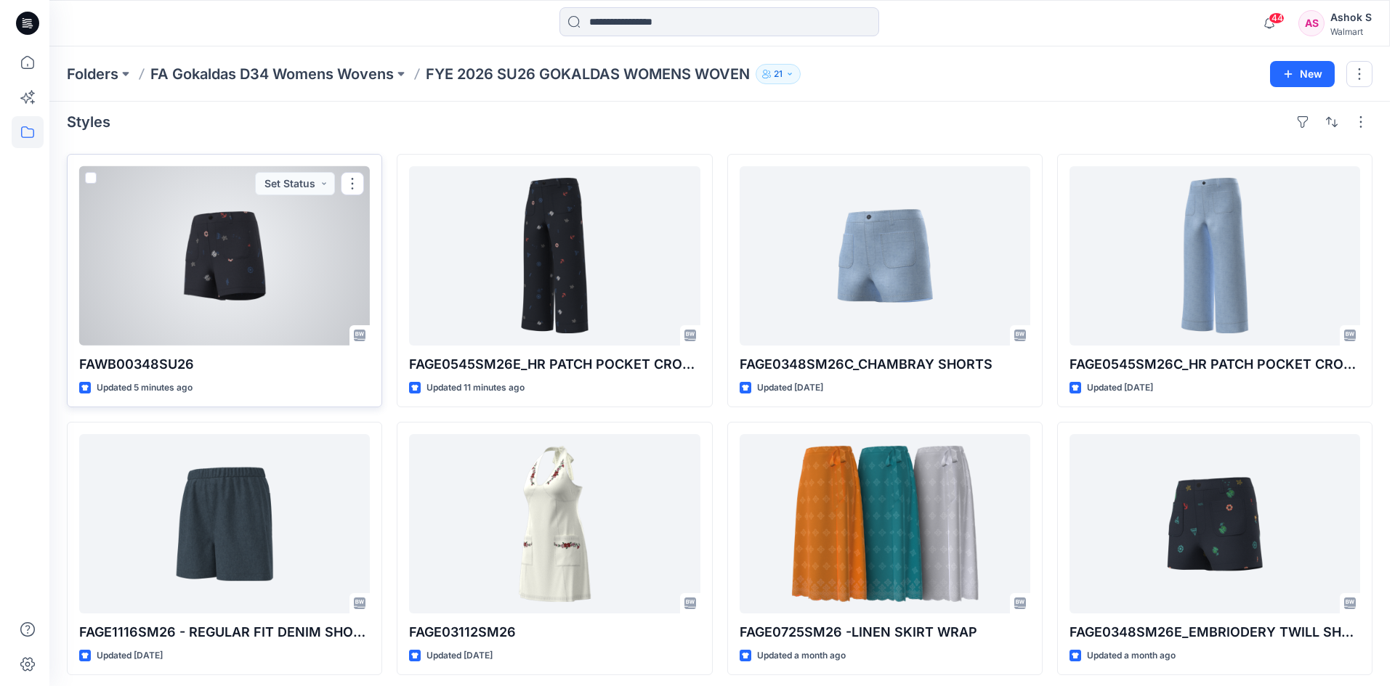
scroll to position [0, 0]
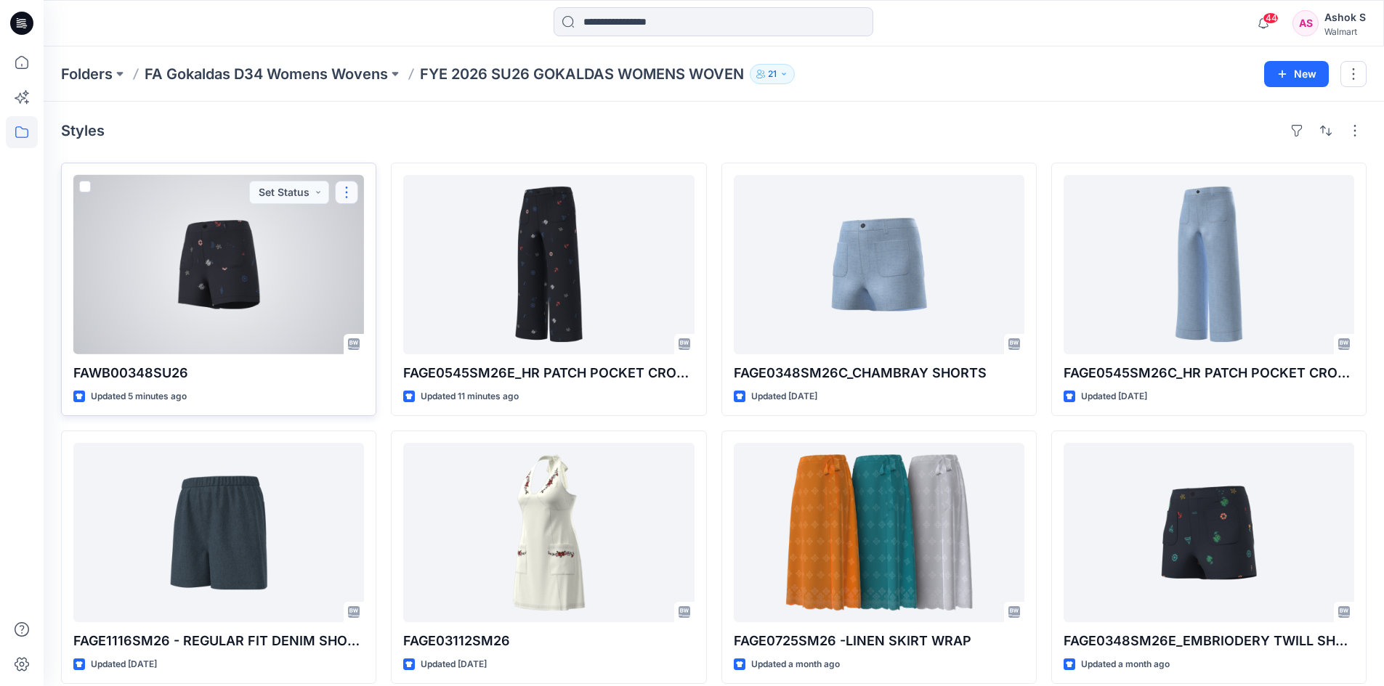
click at [343, 198] on button "button" at bounding box center [346, 192] width 23 height 23
click at [366, 222] on p "Edit" at bounding box center [373, 226] width 18 height 15
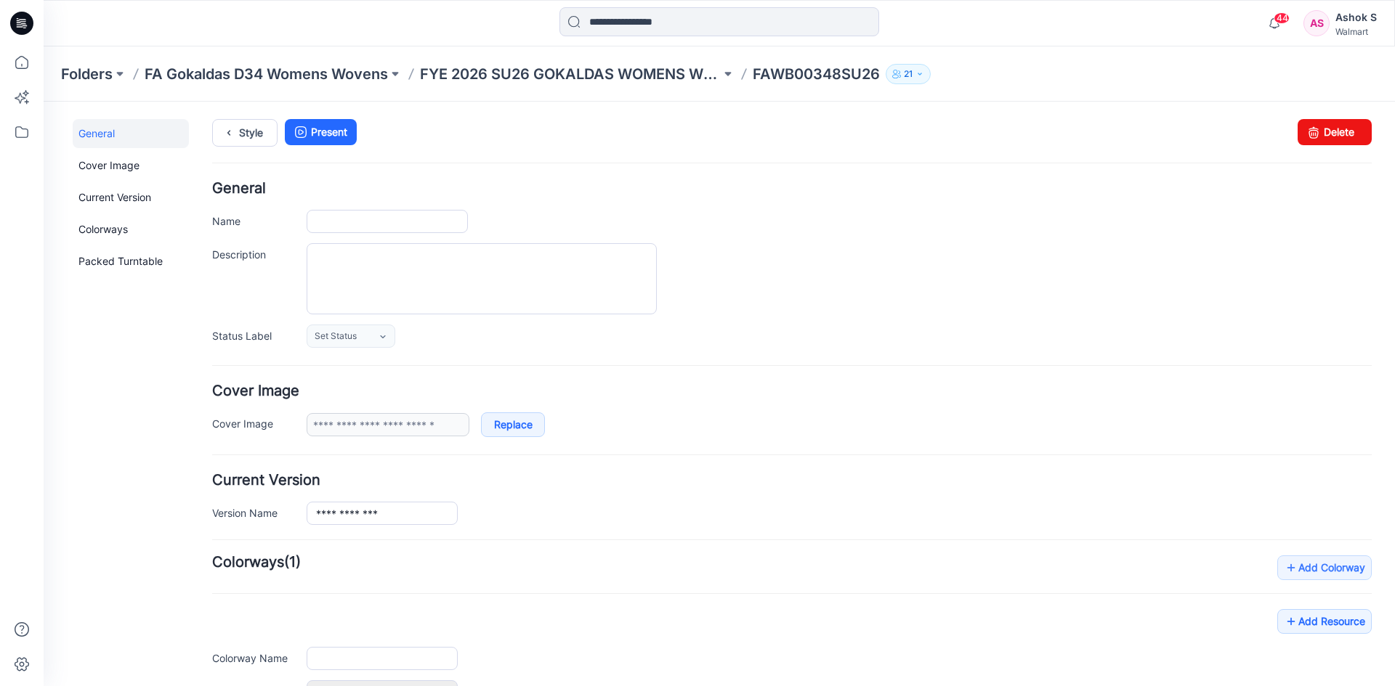
type input "**********"
click at [406, 225] on input "**********" at bounding box center [387, 221] width 161 height 23
type input "**********"
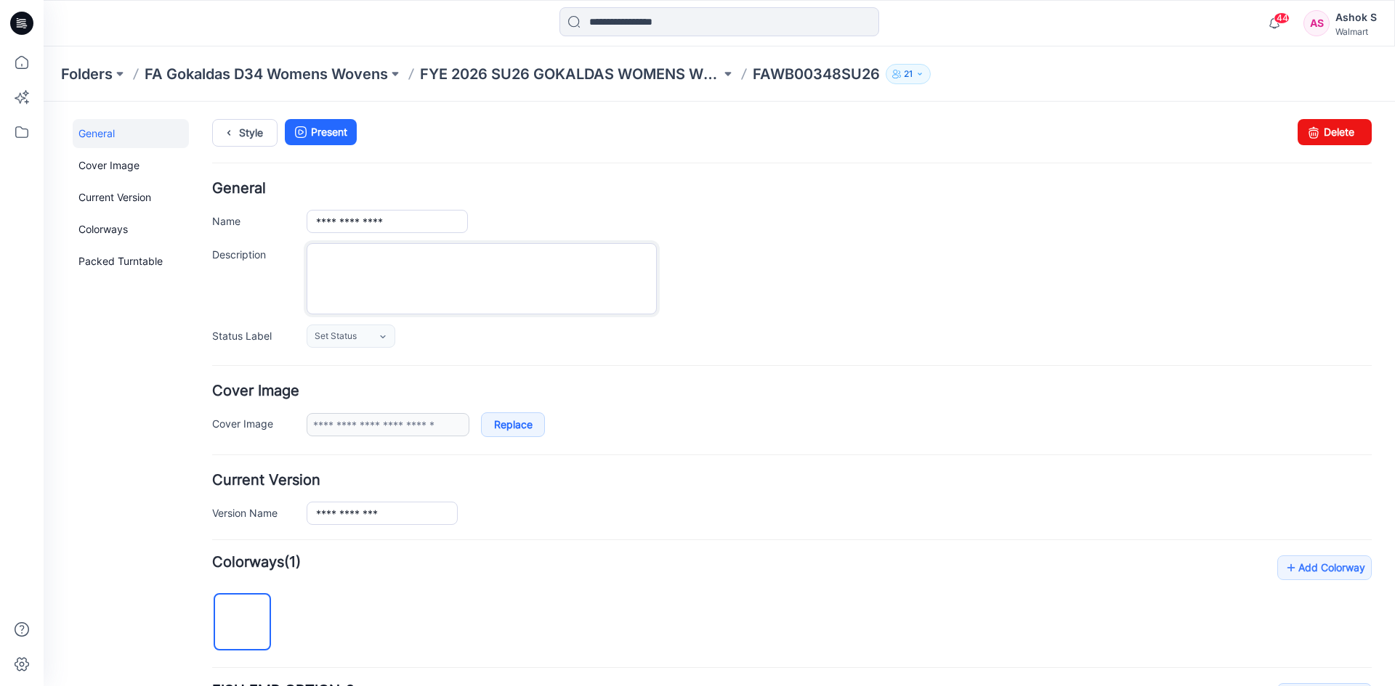
click at [433, 272] on textarea "Description" at bounding box center [482, 278] width 350 height 71
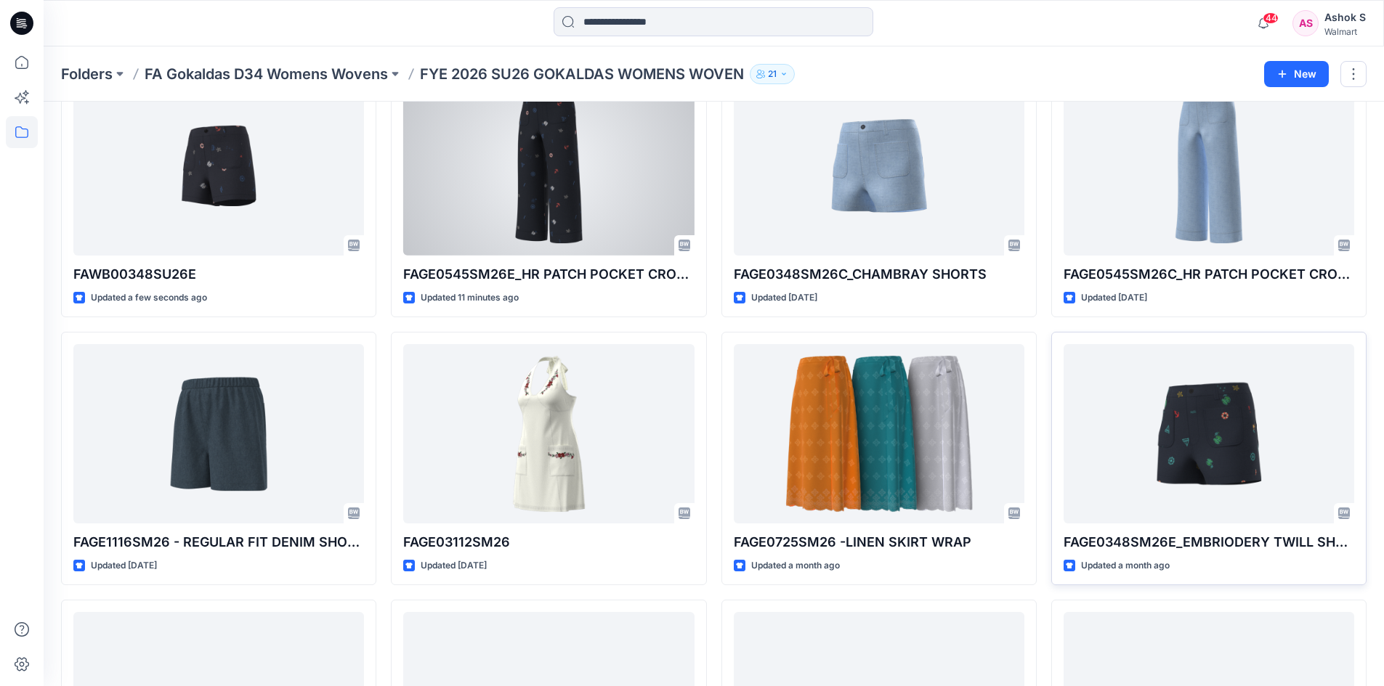
scroll to position [73, 0]
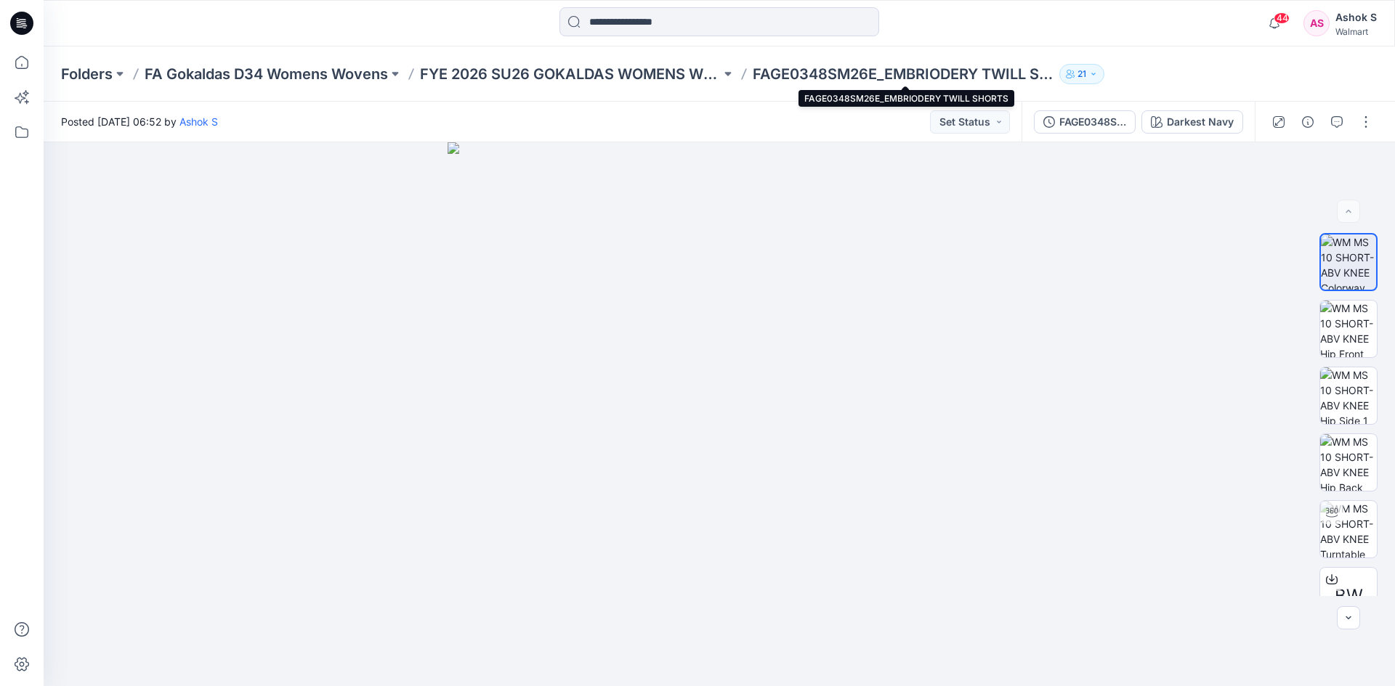
click at [896, 73] on p "FAGE0348SM26E_EMBRIODERY TWILL SHORTS" at bounding box center [903, 74] width 301 height 20
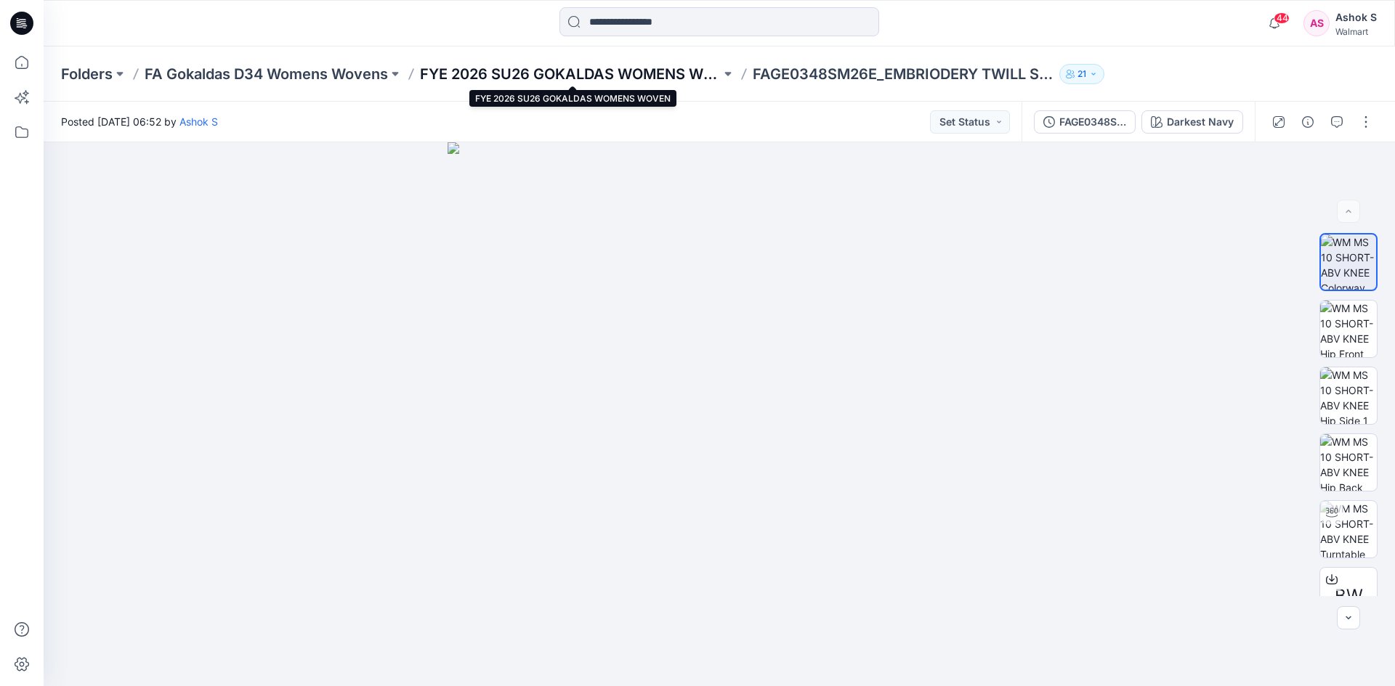
click at [583, 72] on p "FYE 2026 SU26 GOKALDAS WOMENS WOVEN" at bounding box center [570, 74] width 301 height 20
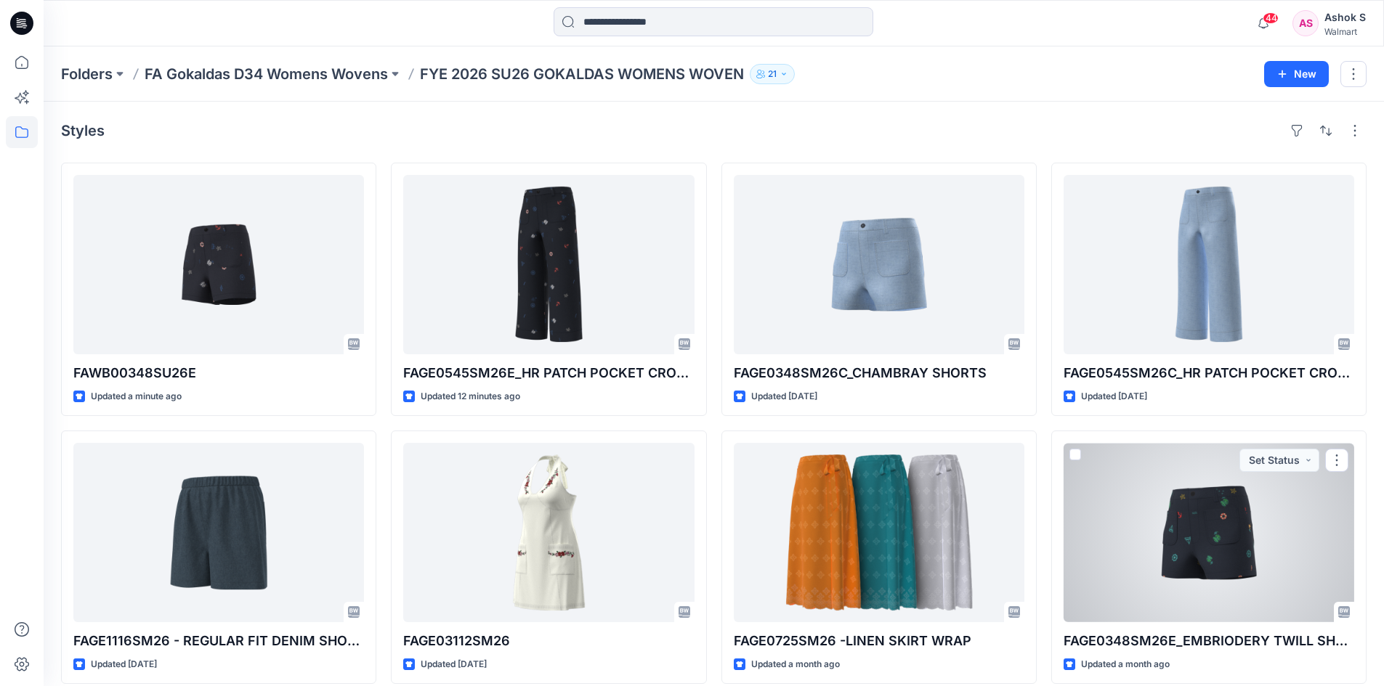
drag, startPoint x: 1191, startPoint y: 524, endPoint x: 1177, endPoint y: 554, distance: 33.5
click at [1154, 548] on div at bounding box center [1208, 532] width 291 height 179
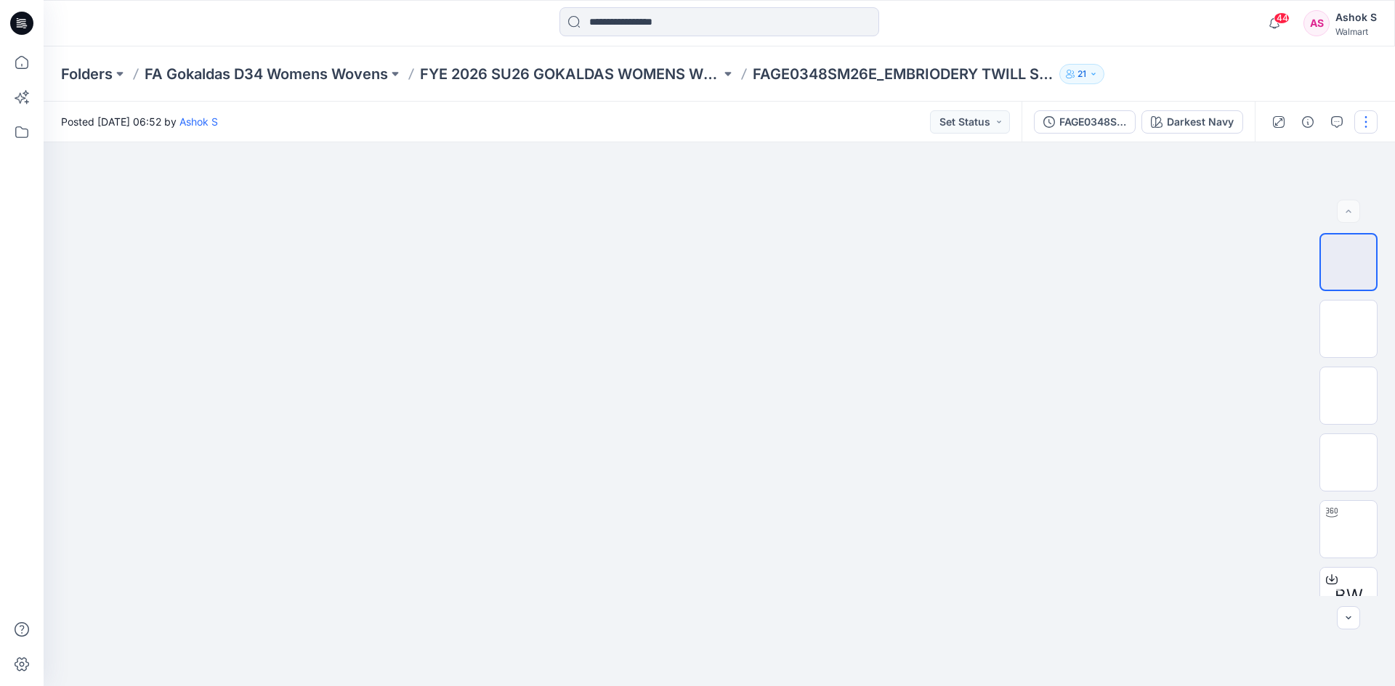
click at [1364, 123] on button "button" at bounding box center [1365, 121] width 23 height 23
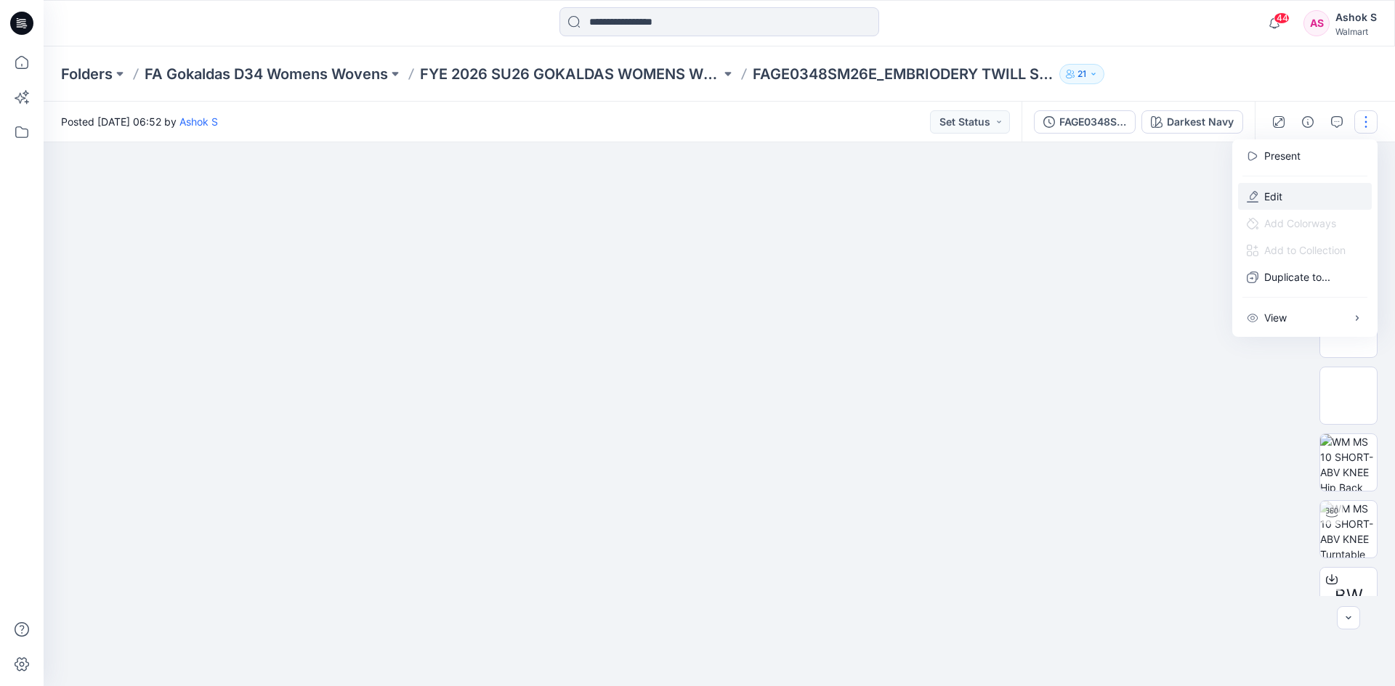
click at [1291, 195] on button "Edit" at bounding box center [1305, 196] width 134 height 27
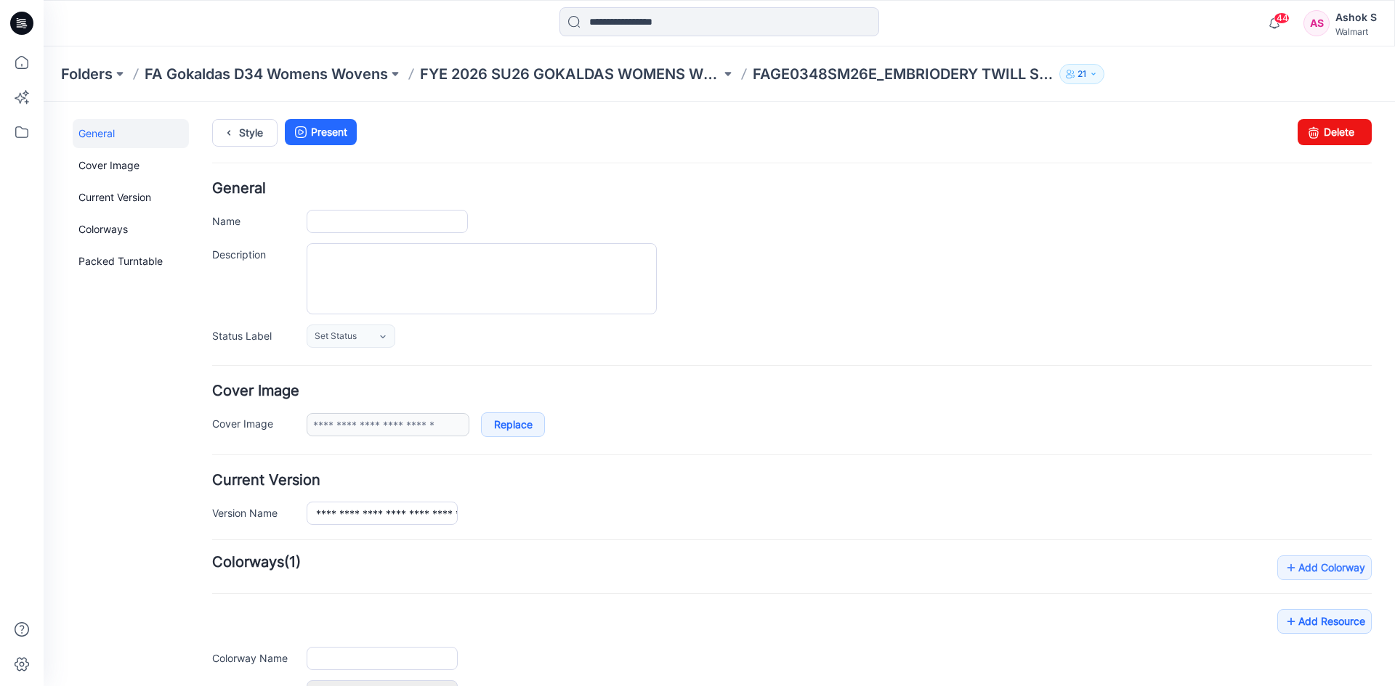
type input "**********"
drag, startPoint x: 313, startPoint y: 222, endPoint x: 657, endPoint y: 211, distance: 344.5
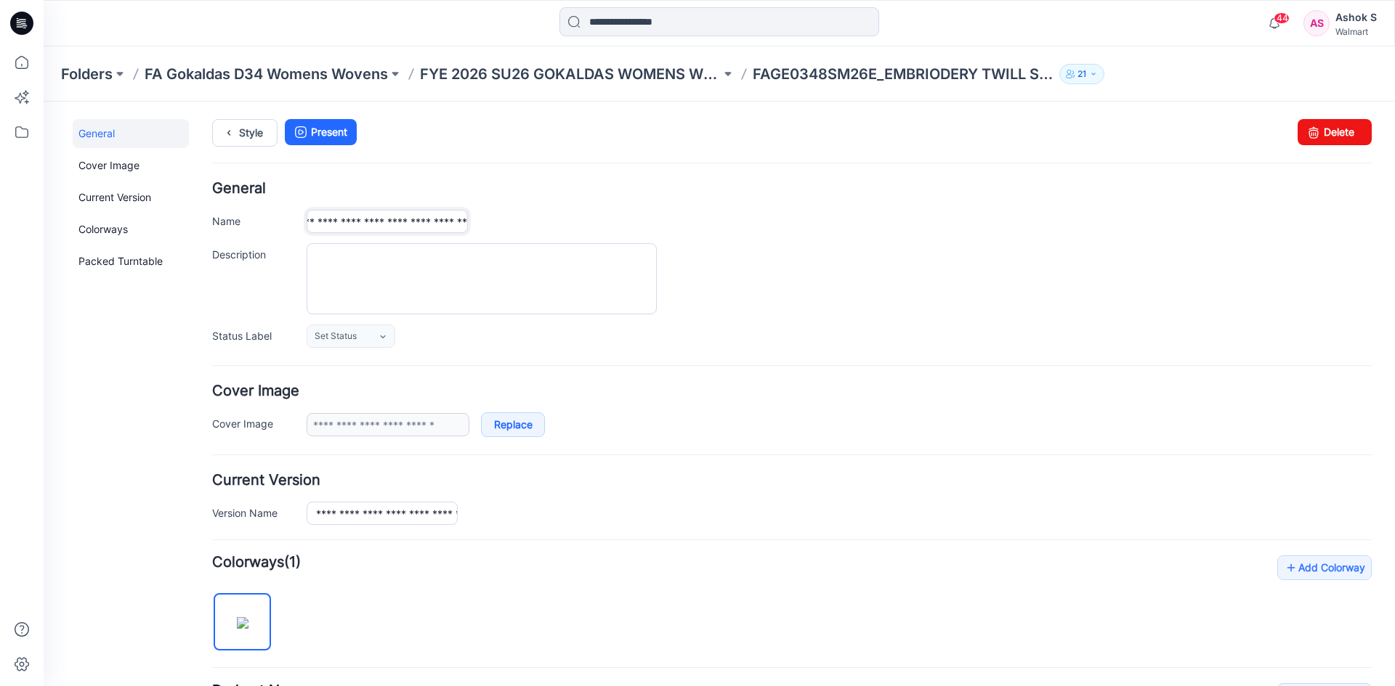
click at [561, 216] on div "**********" at bounding box center [839, 221] width 1065 height 23
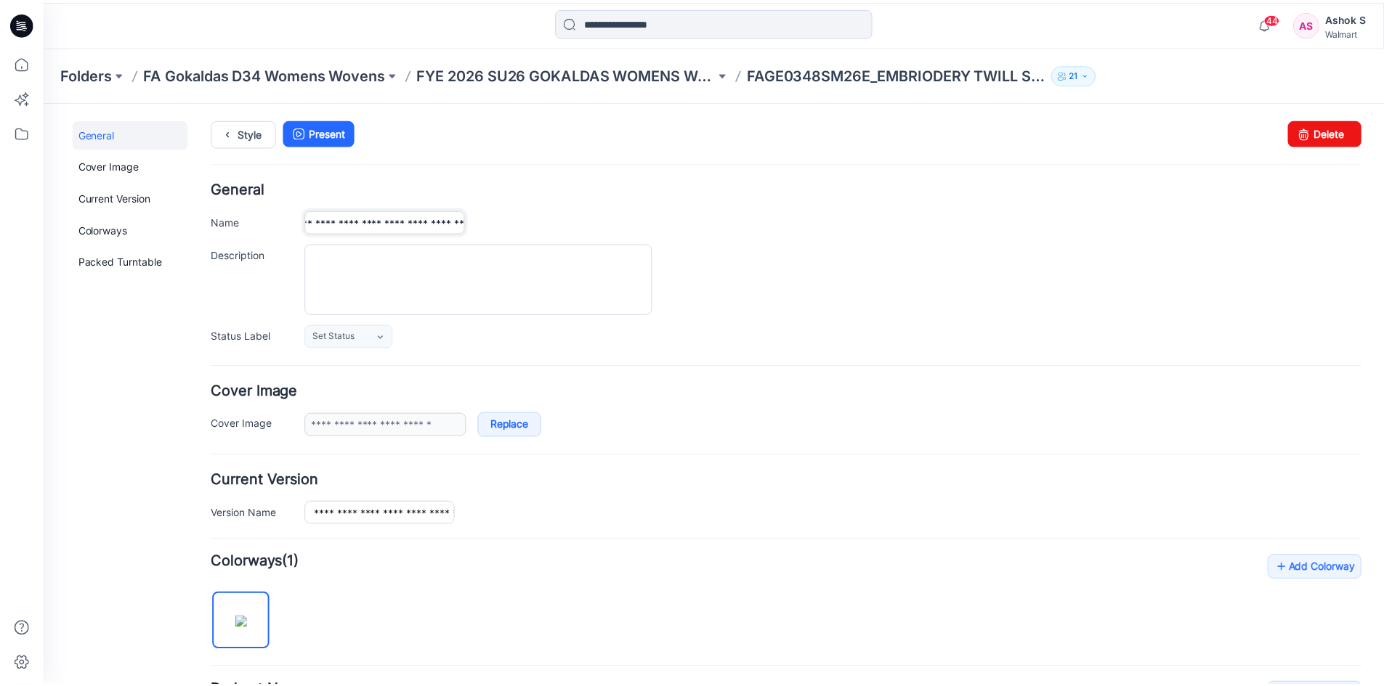
scroll to position [0, 0]
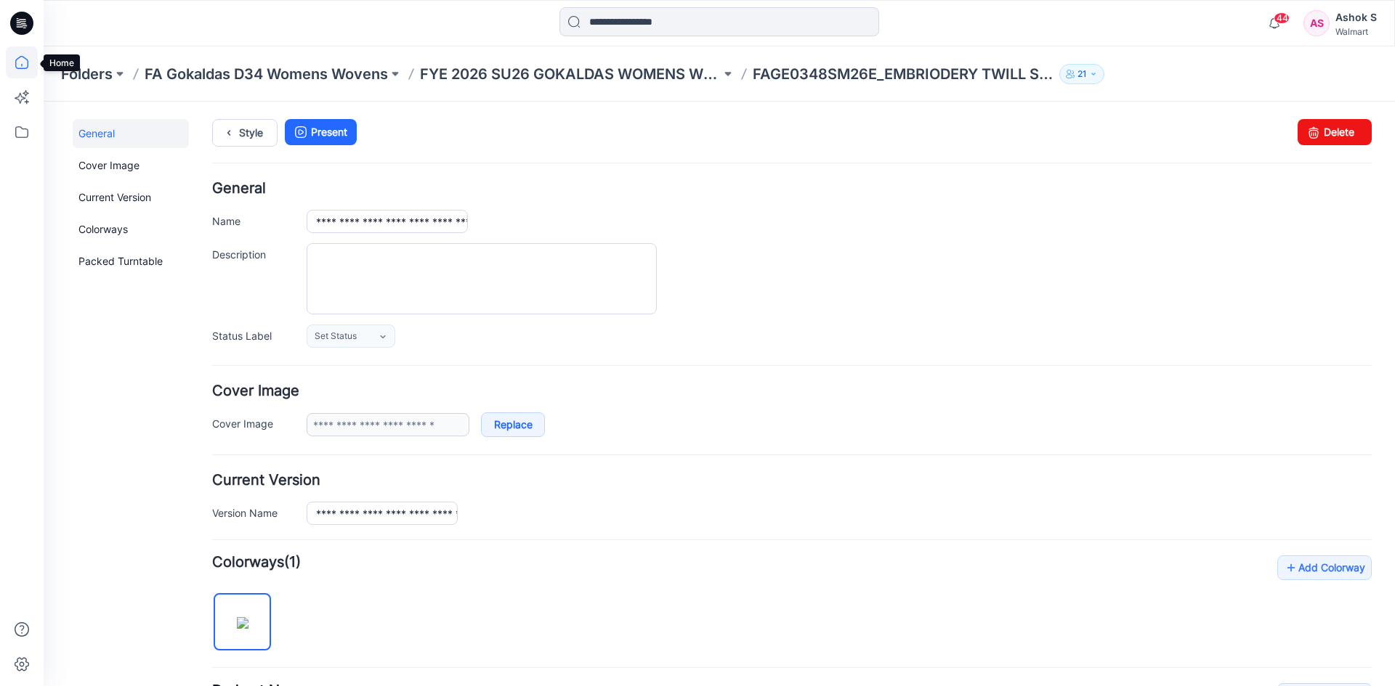
click at [20, 64] on icon at bounding box center [22, 62] width 32 height 32
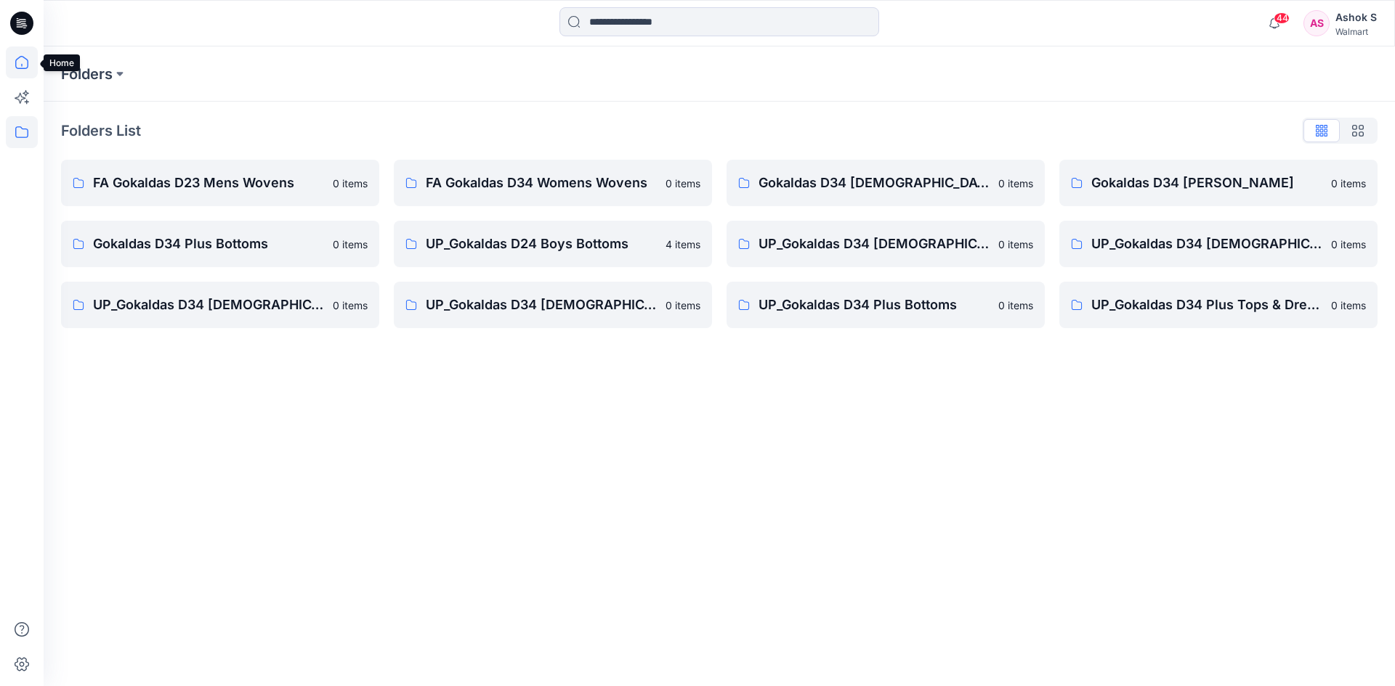
click at [23, 65] on icon at bounding box center [22, 62] width 32 height 32
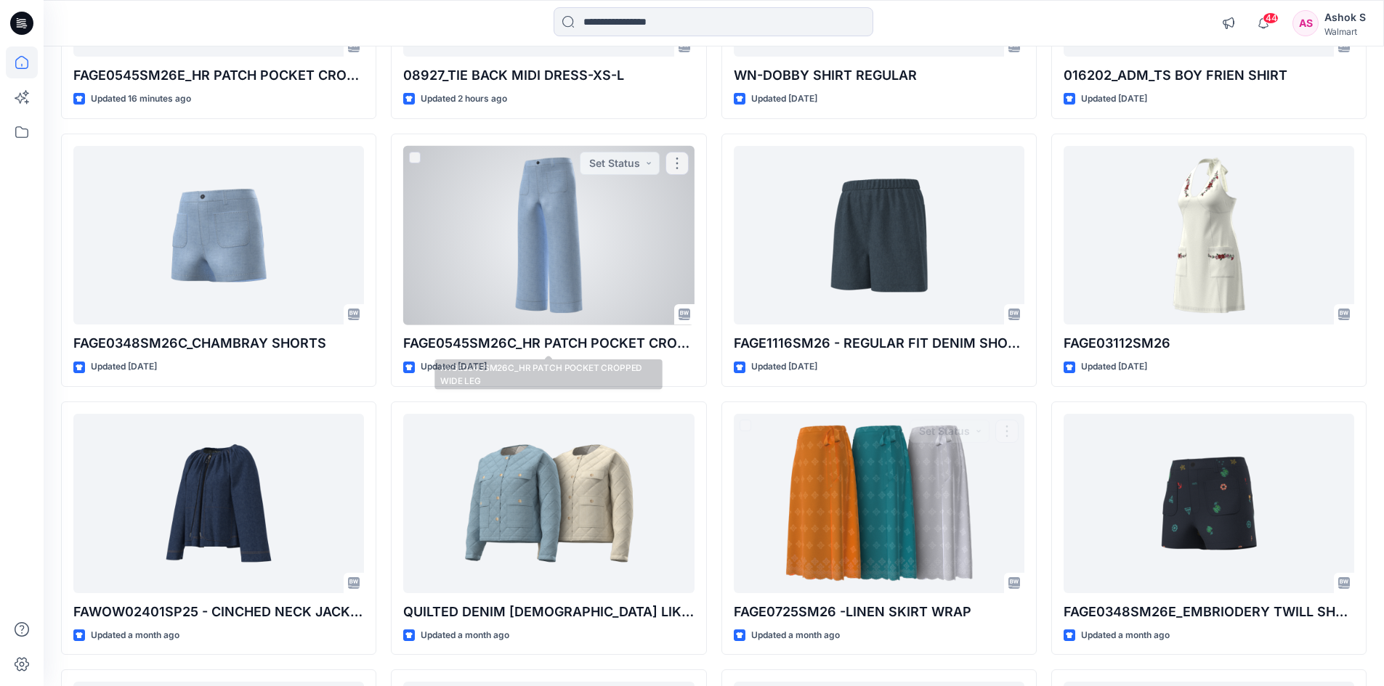
scroll to position [86, 0]
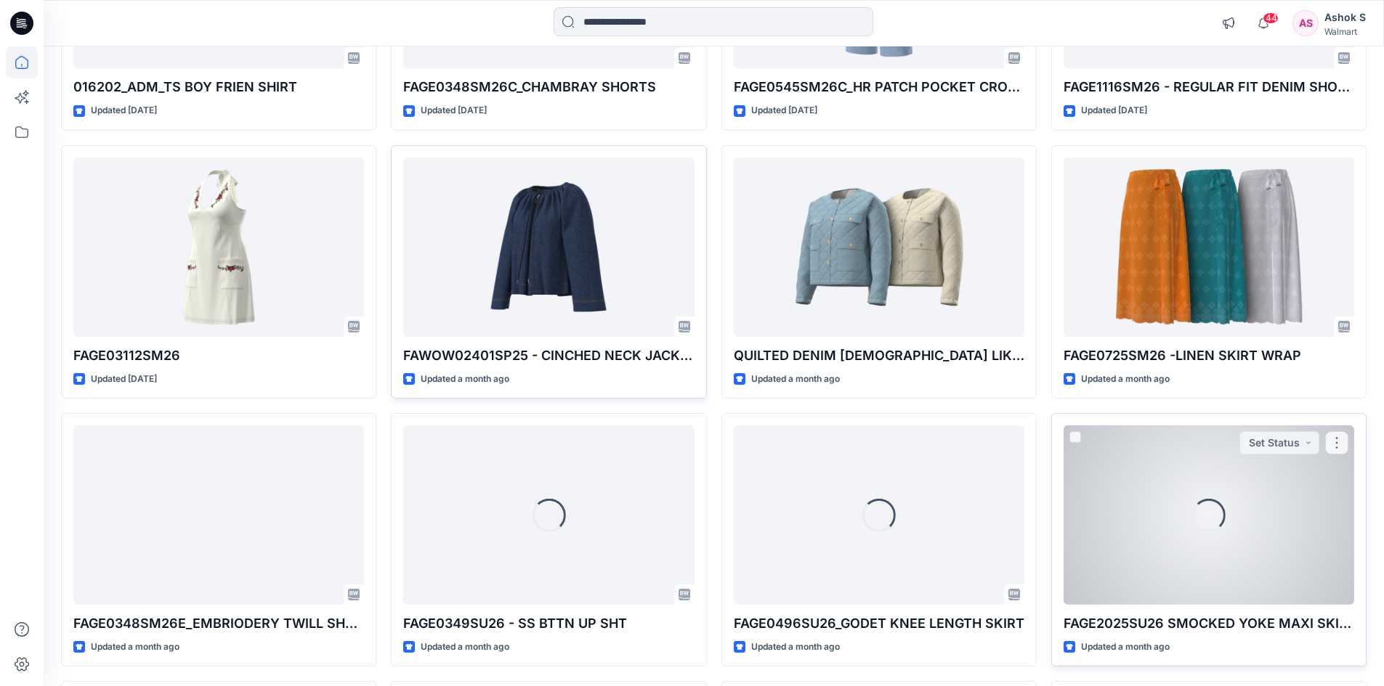
scroll to position [886, 0]
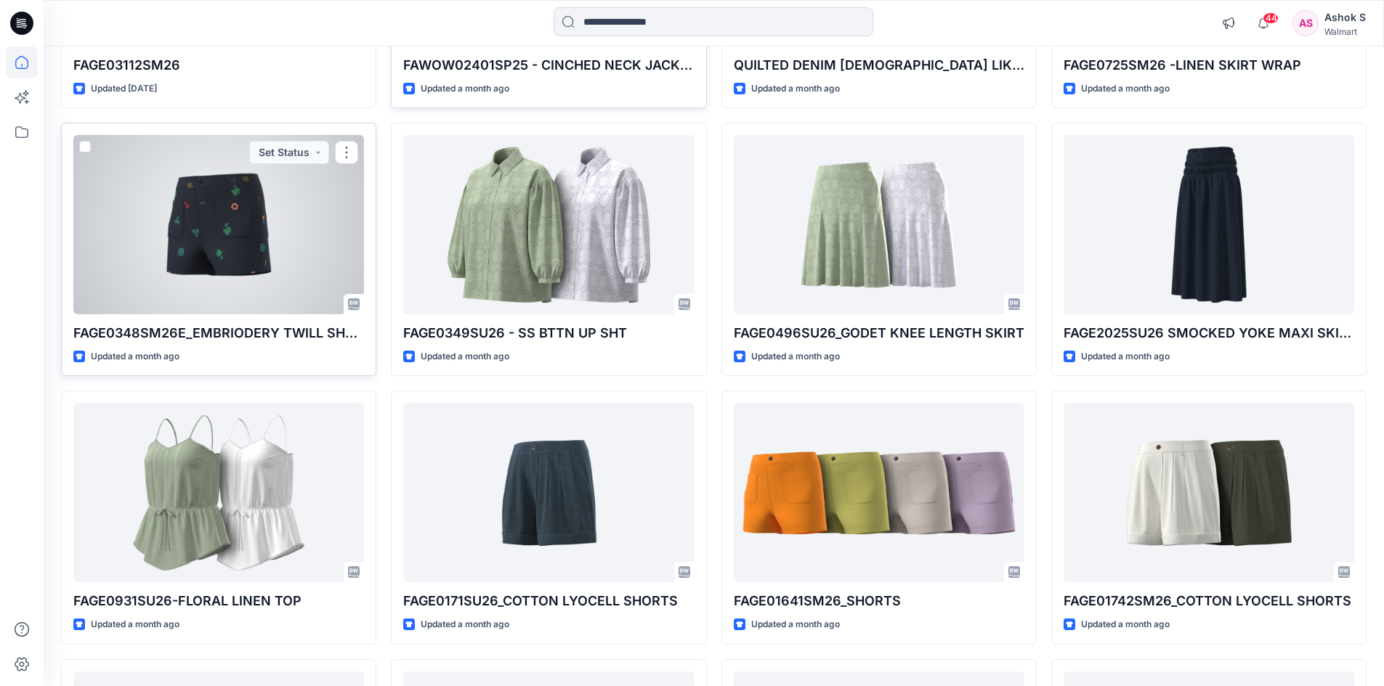
click at [226, 235] on div at bounding box center [218, 224] width 291 height 179
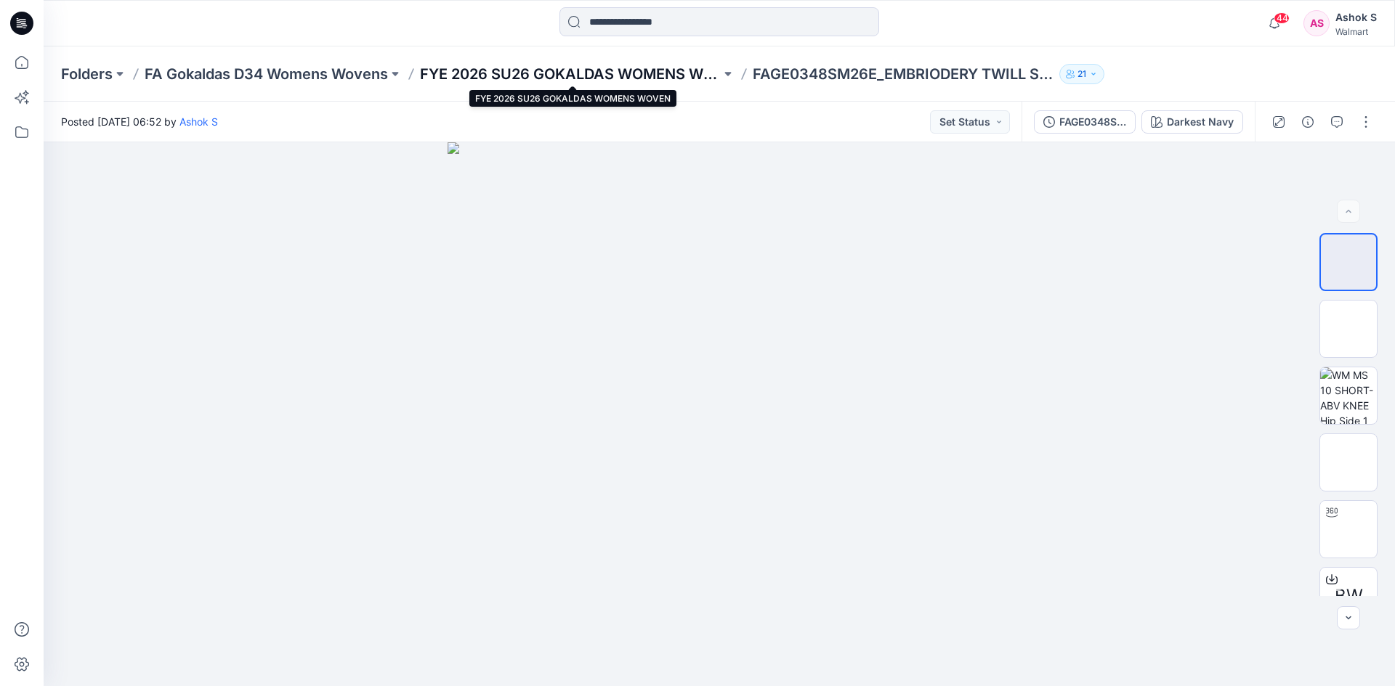
click at [703, 77] on p "FYE 2026 SU26 GOKALDAS WOMENS WOVEN" at bounding box center [570, 74] width 301 height 20
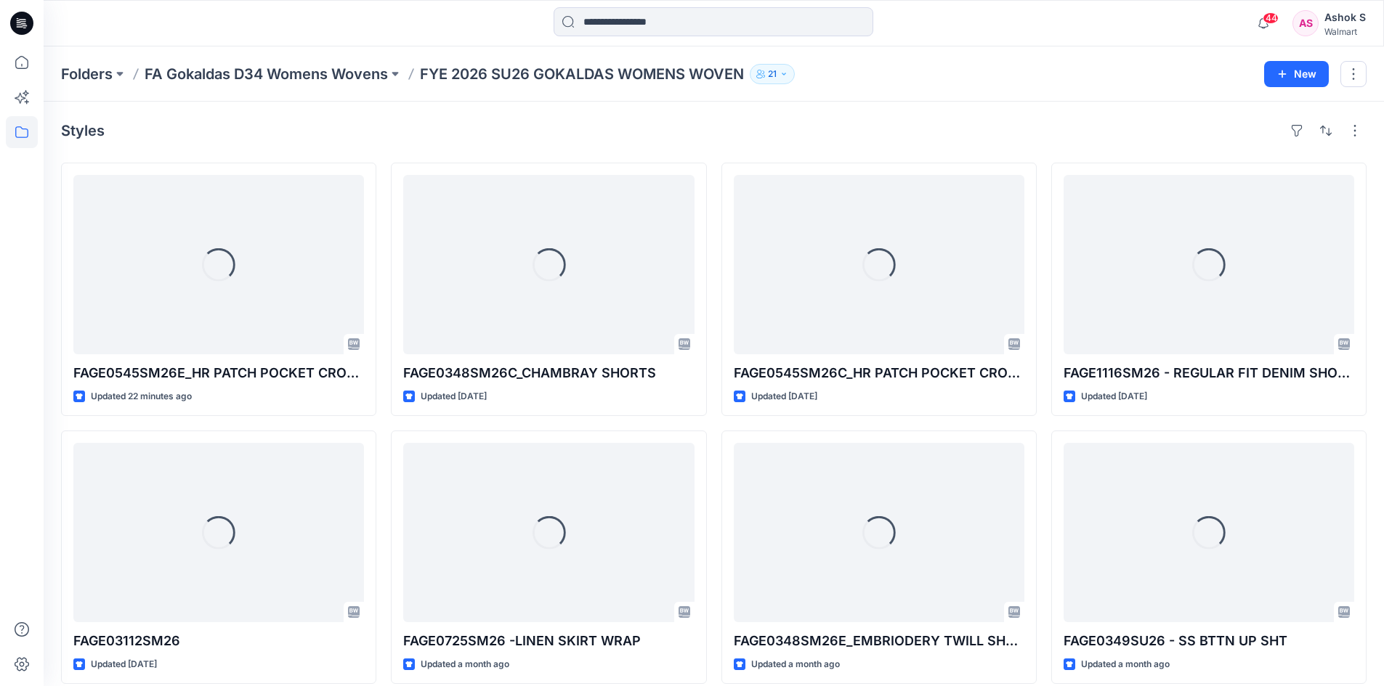
click at [724, 76] on p "FYE 2026 SU26 GOKALDAS WOMENS WOVEN" at bounding box center [582, 74] width 324 height 20
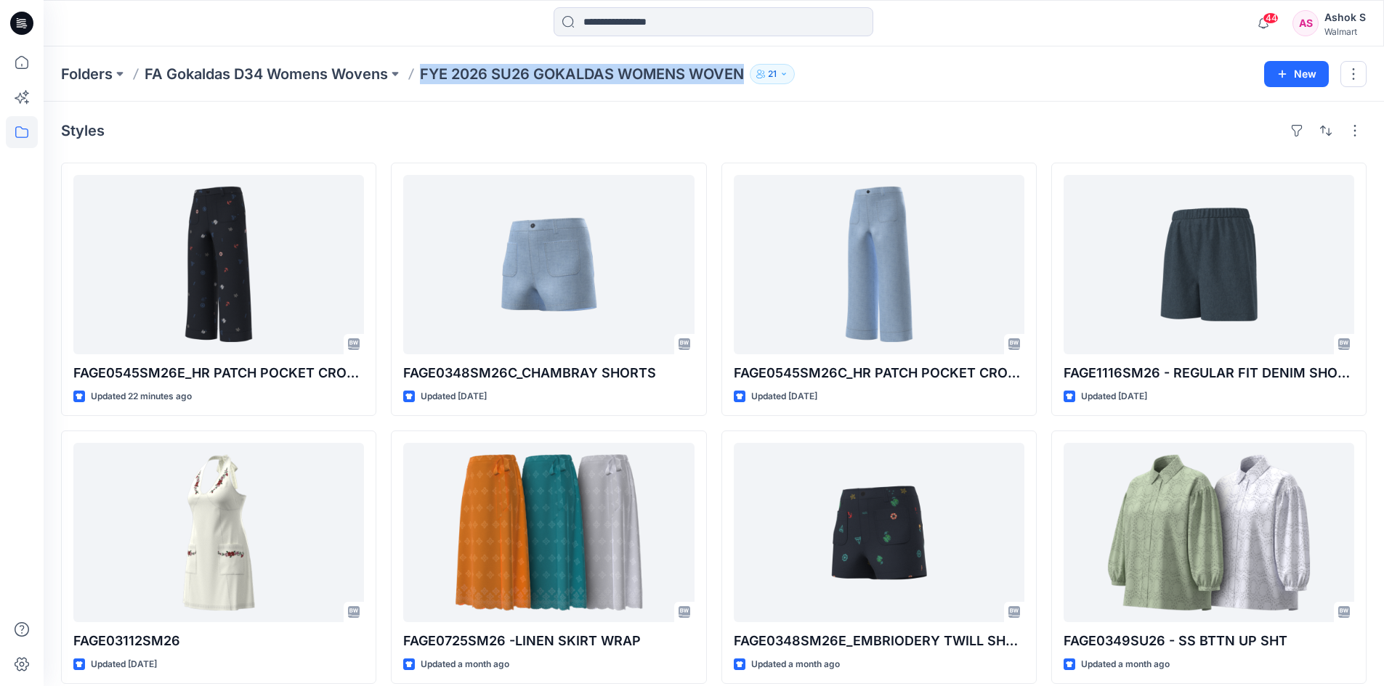
drag, startPoint x: 747, startPoint y: 72, endPoint x: 410, endPoint y: 81, distance: 336.5
click at [410, 81] on div "Folders FA Gokaldas D34 Womens Wovens FYE 2026 SU26 GOKALDAS WOMENS WOVEN 21" at bounding box center [657, 74] width 1192 height 20
copy p "FYE 2026 SU26 GOKALDAS WOMENS WOVEN"
drag, startPoint x: 24, startPoint y: 60, endPoint x: 28, endPoint y: 86, distance: 27.2
click at [24, 60] on icon at bounding box center [22, 62] width 32 height 32
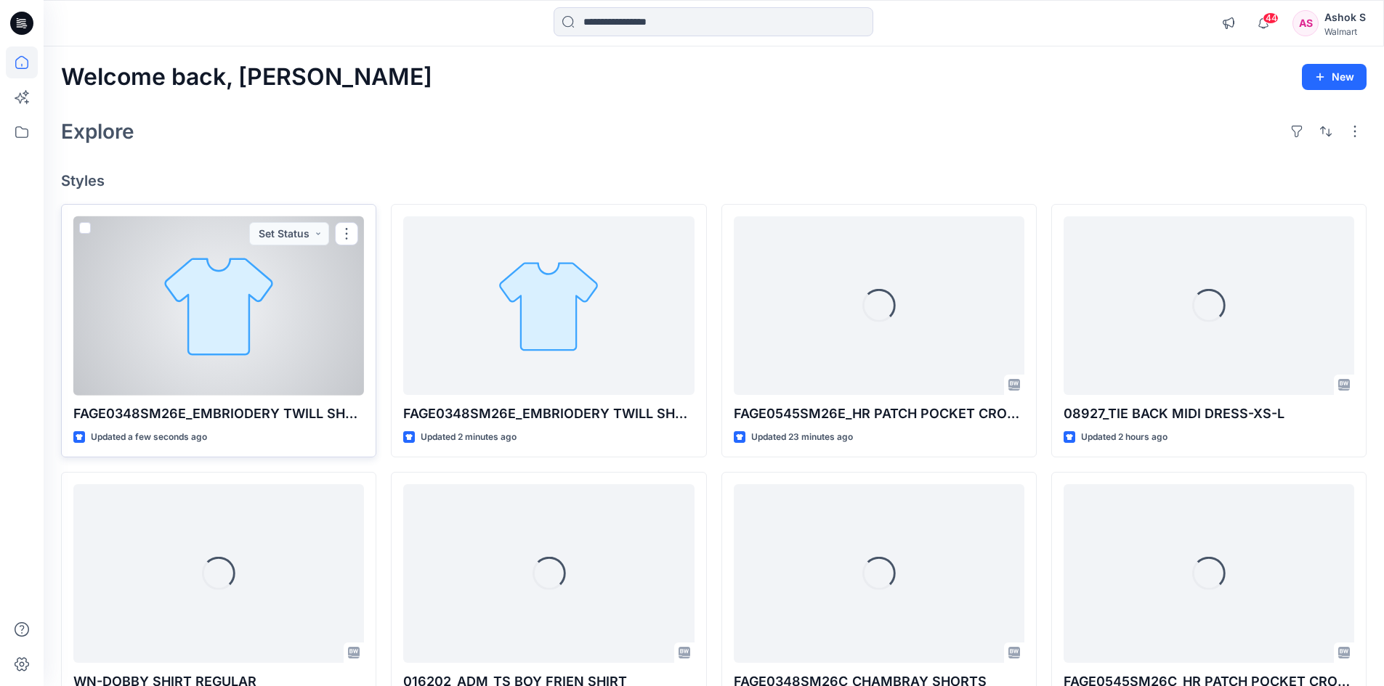
click at [245, 327] on div at bounding box center [218, 305] width 291 height 179
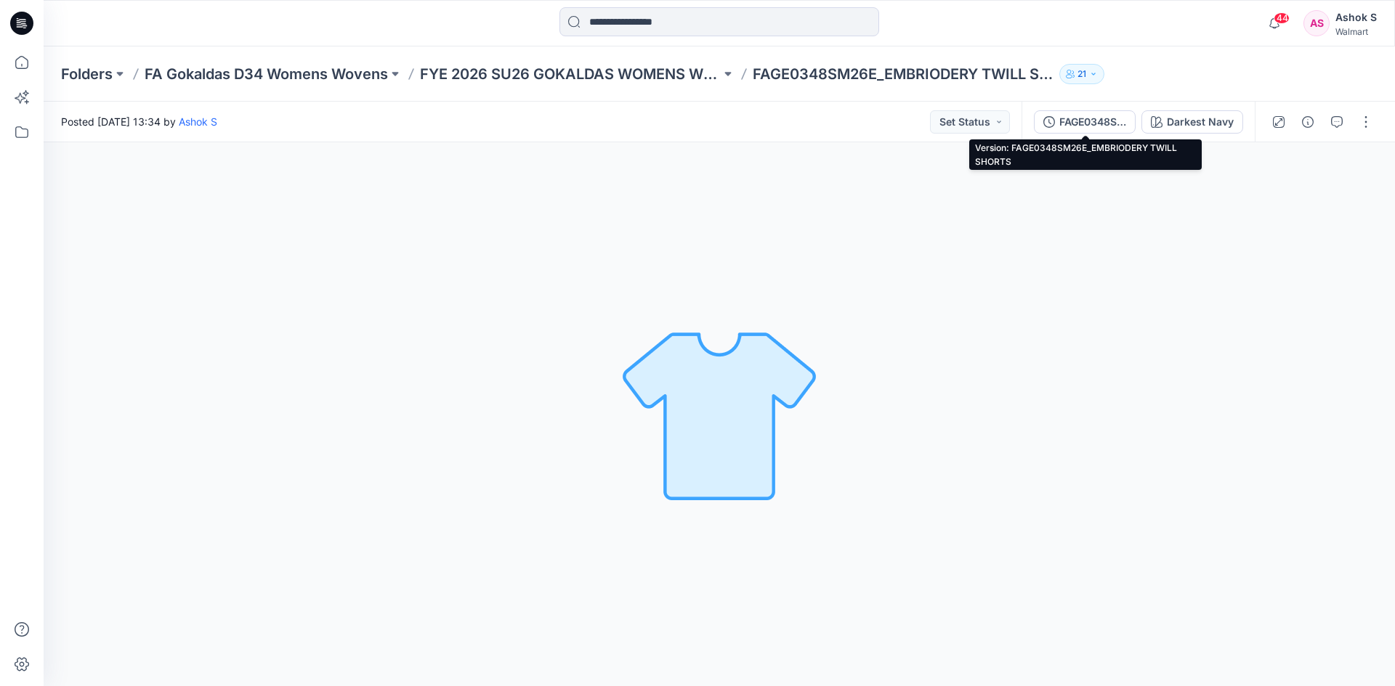
click at [1103, 123] on div "FAGE0348SM26E_EMBRIODERY TWILL SHORTS" at bounding box center [1092, 122] width 67 height 16
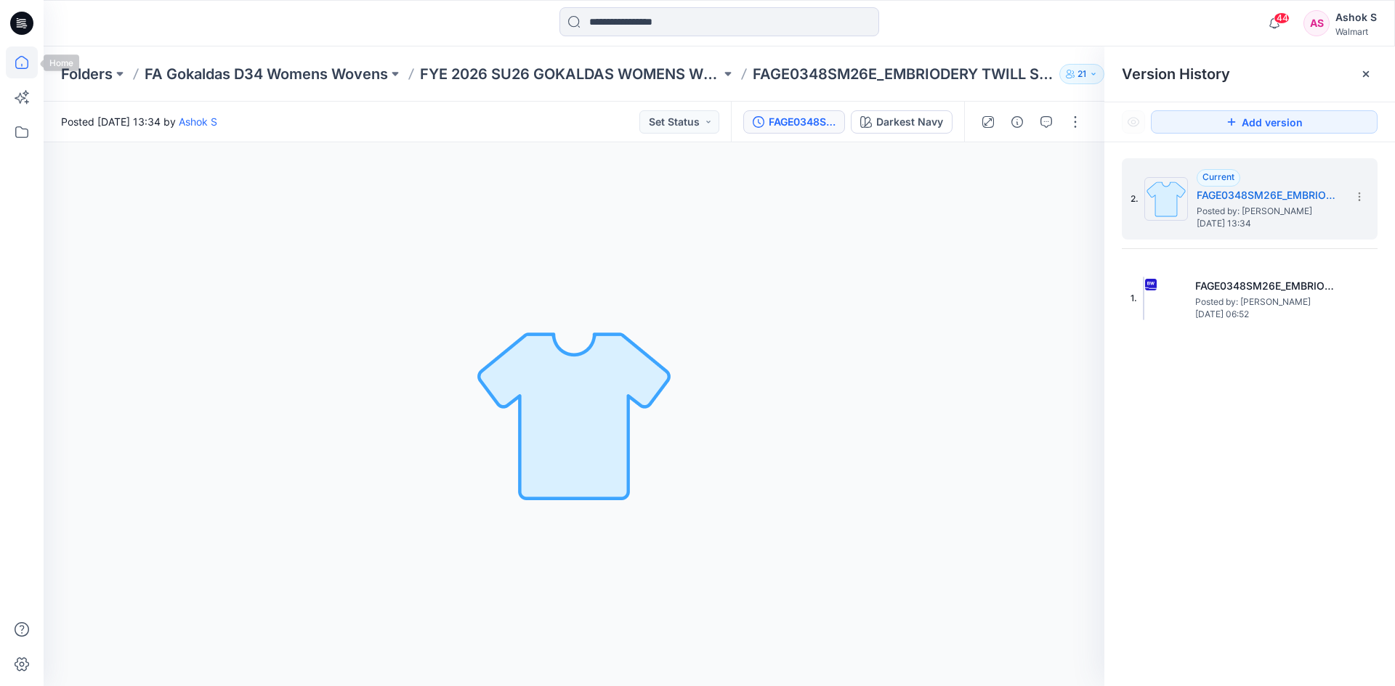
click at [25, 64] on icon at bounding box center [22, 62] width 32 height 32
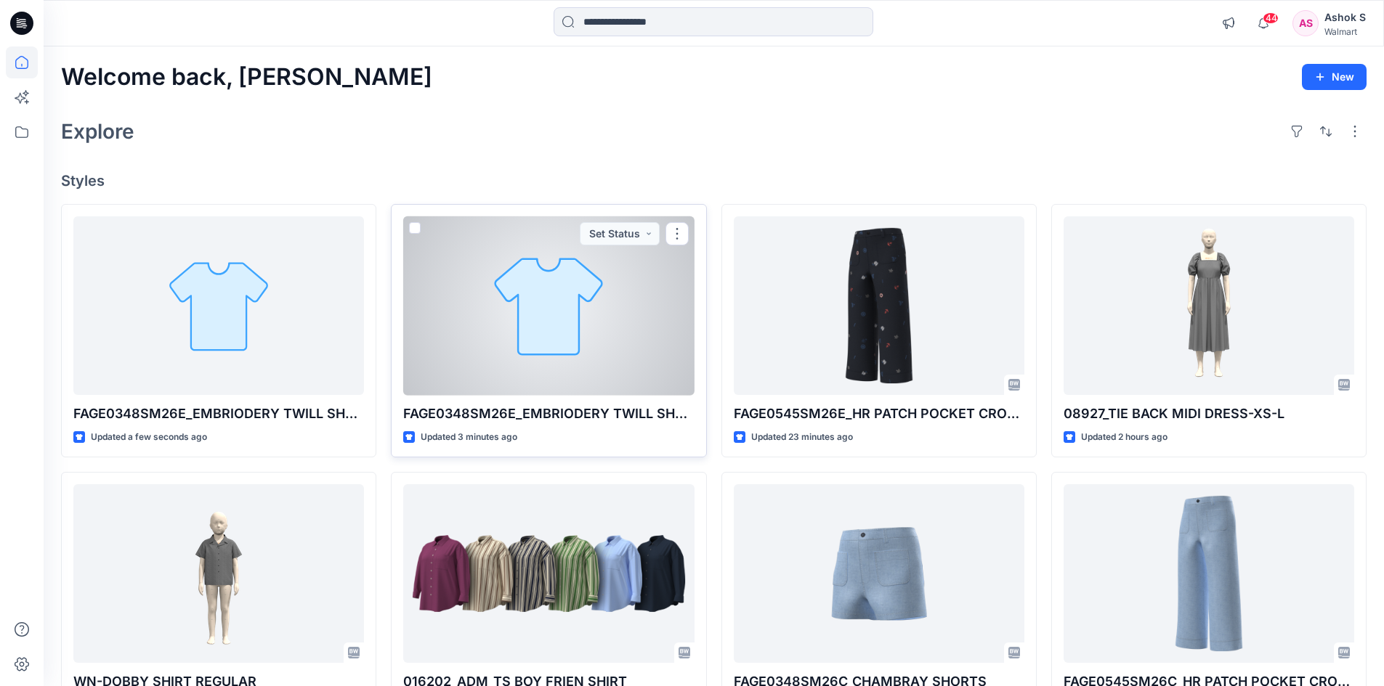
click at [570, 323] on div at bounding box center [548, 305] width 291 height 179
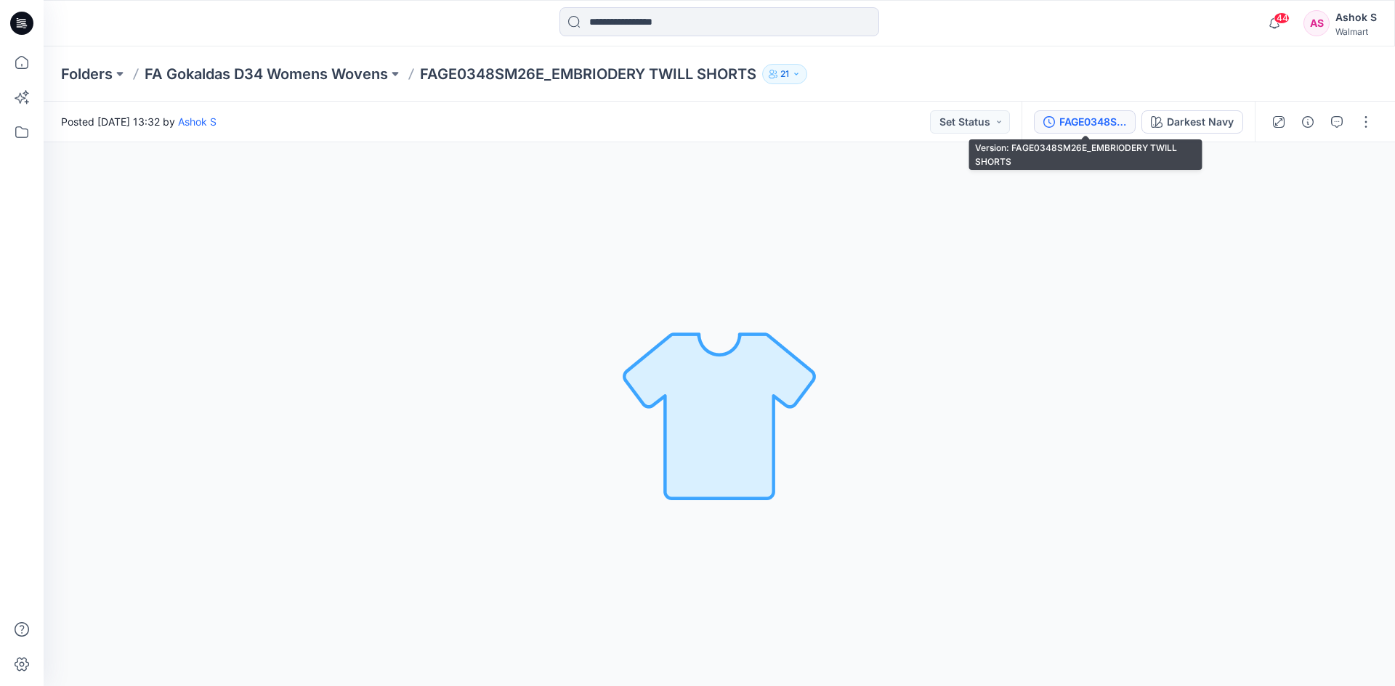
click at [1086, 121] on div "FAGE0348SM26E_EMBRIODERY TWILL SHORTS" at bounding box center [1092, 122] width 67 height 16
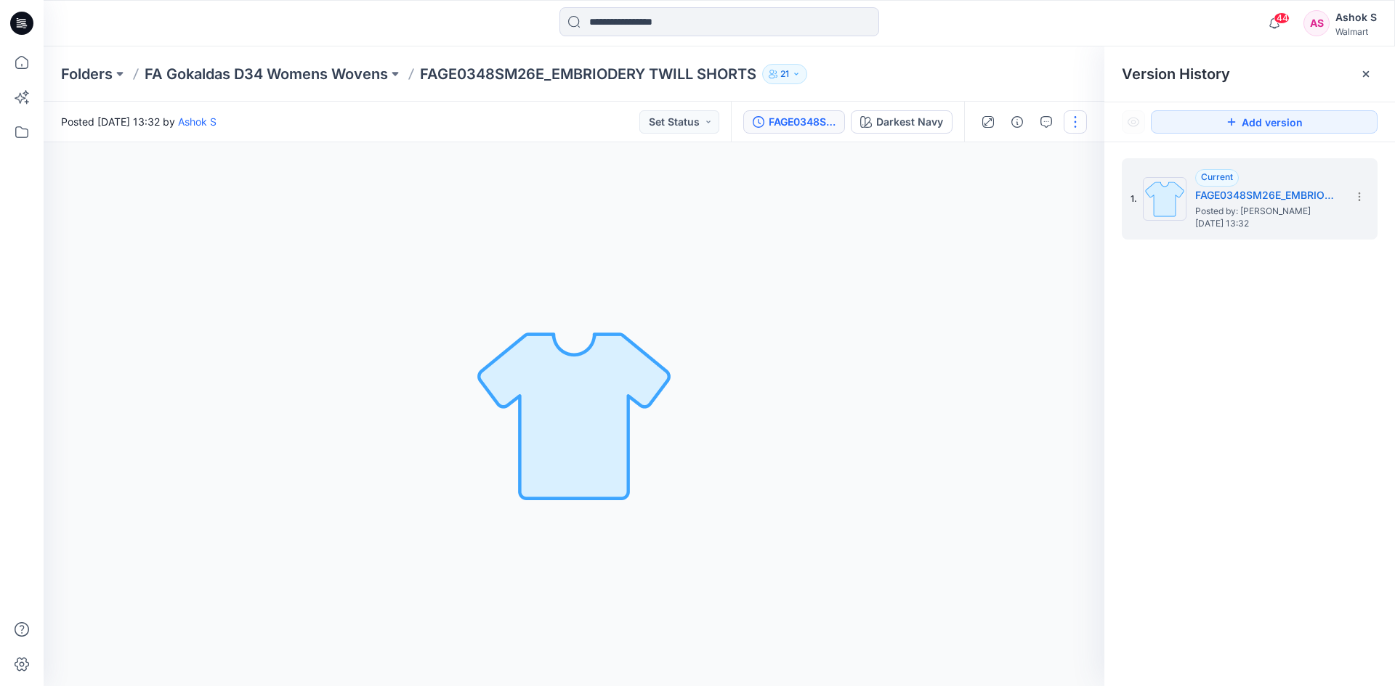
click at [1073, 125] on button "button" at bounding box center [1074, 121] width 23 height 23
click at [992, 193] on button "Edit" at bounding box center [1014, 196] width 134 height 27
click at [991, 198] on p "Edit" at bounding box center [982, 196] width 18 height 15
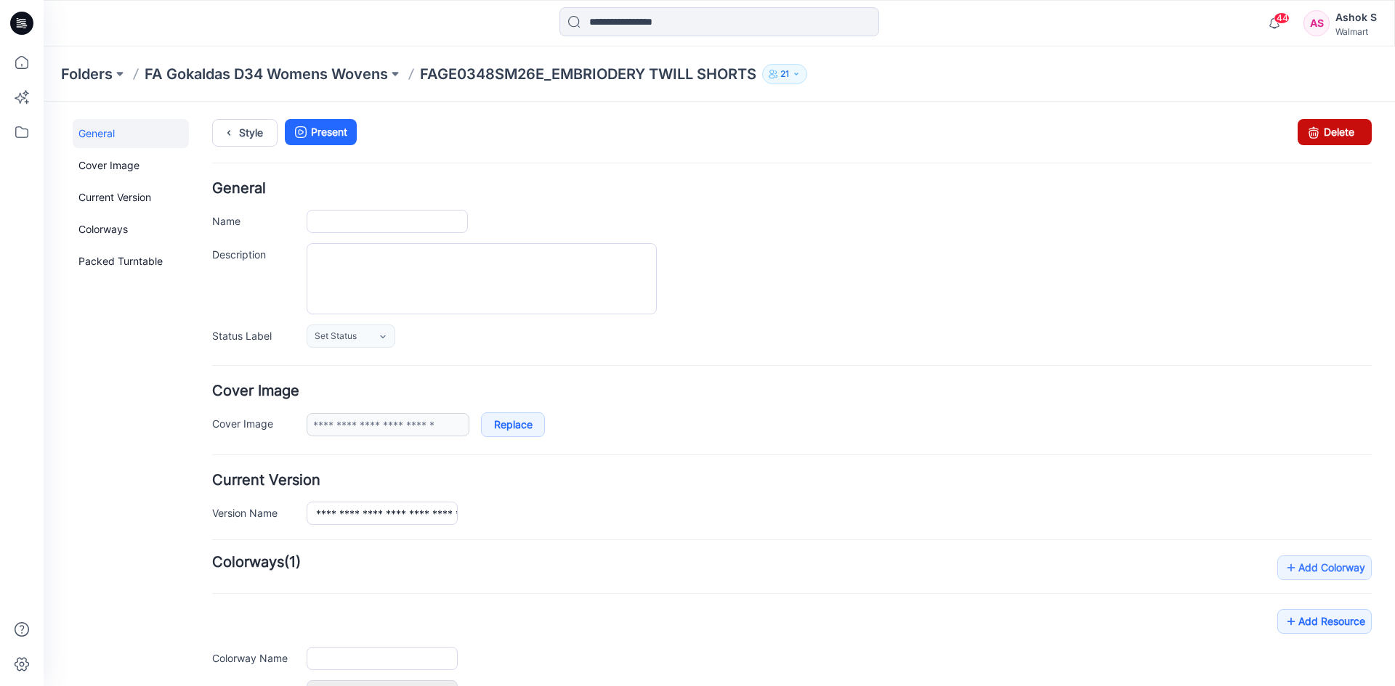
type input "**********"
drag, startPoint x: 1327, startPoint y: 130, endPoint x: 801, endPoint y: 199, distance: 530.4
click at [1327, 130] on link "Delete" at bounding box center [1334, 132] width 74 height 26
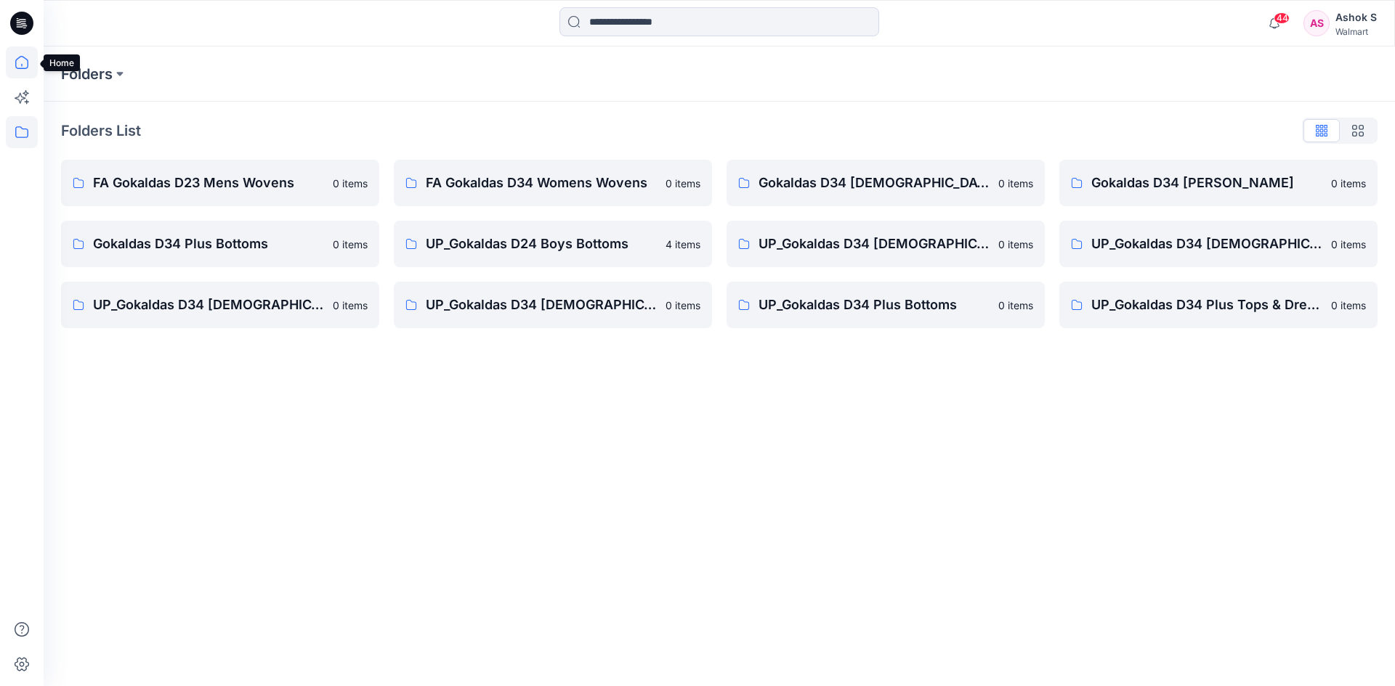
click at [23, 64] on icon at bounding box center [22, 62] width 32 height 32
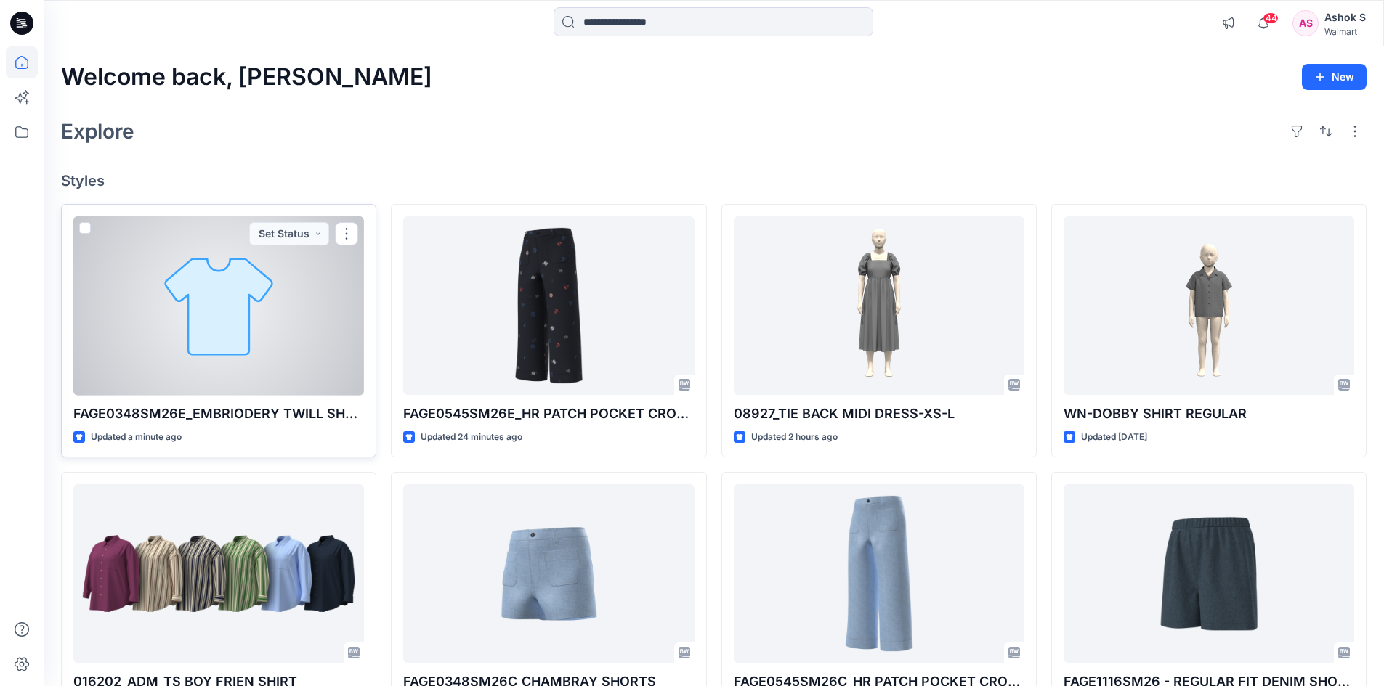
click at [230, 318] on div at bounding box center [218, 305] width 291 height 179
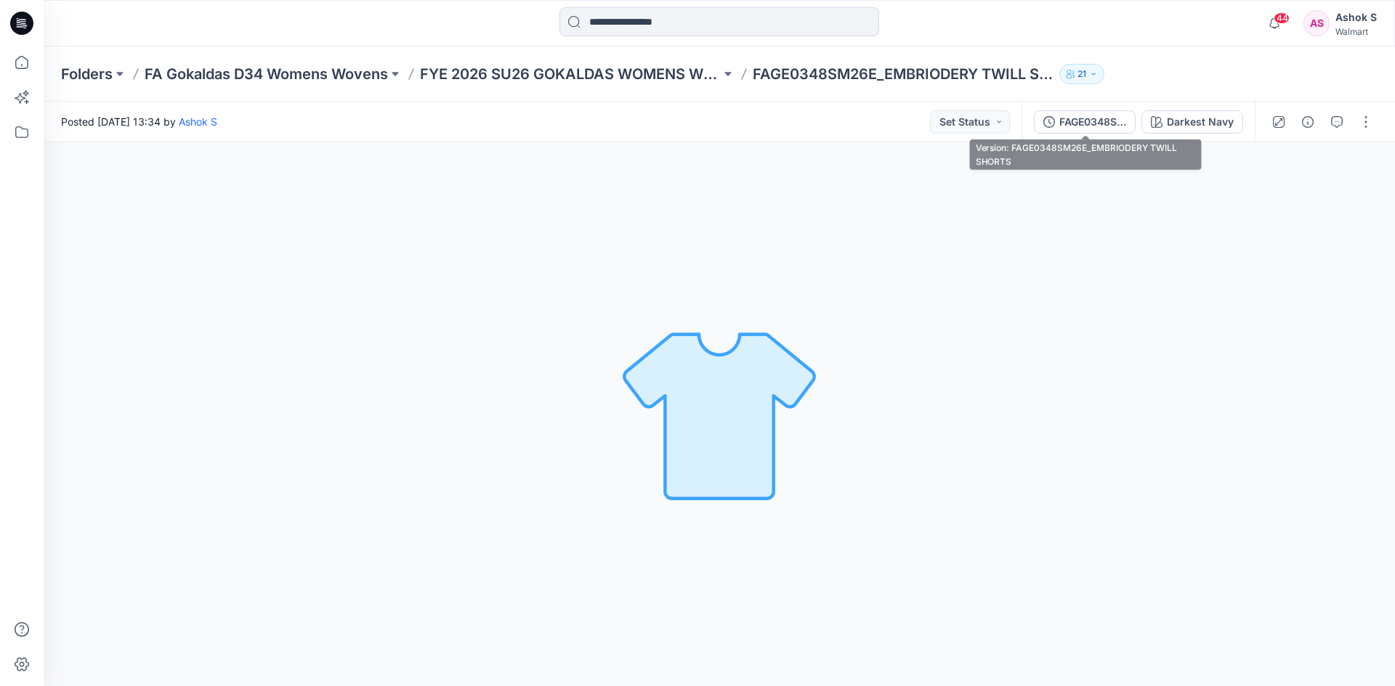
drag, startPoint x: 1093, startPoint y: 123, endPoint x: 1104, endPoint y: 137, distance: 18.2
click at [1094, 121] on div "FAGE0348SM26E_EMBRIODERY TWILL SHORTS" at bounding box center [1092, 122] width 67 height 16
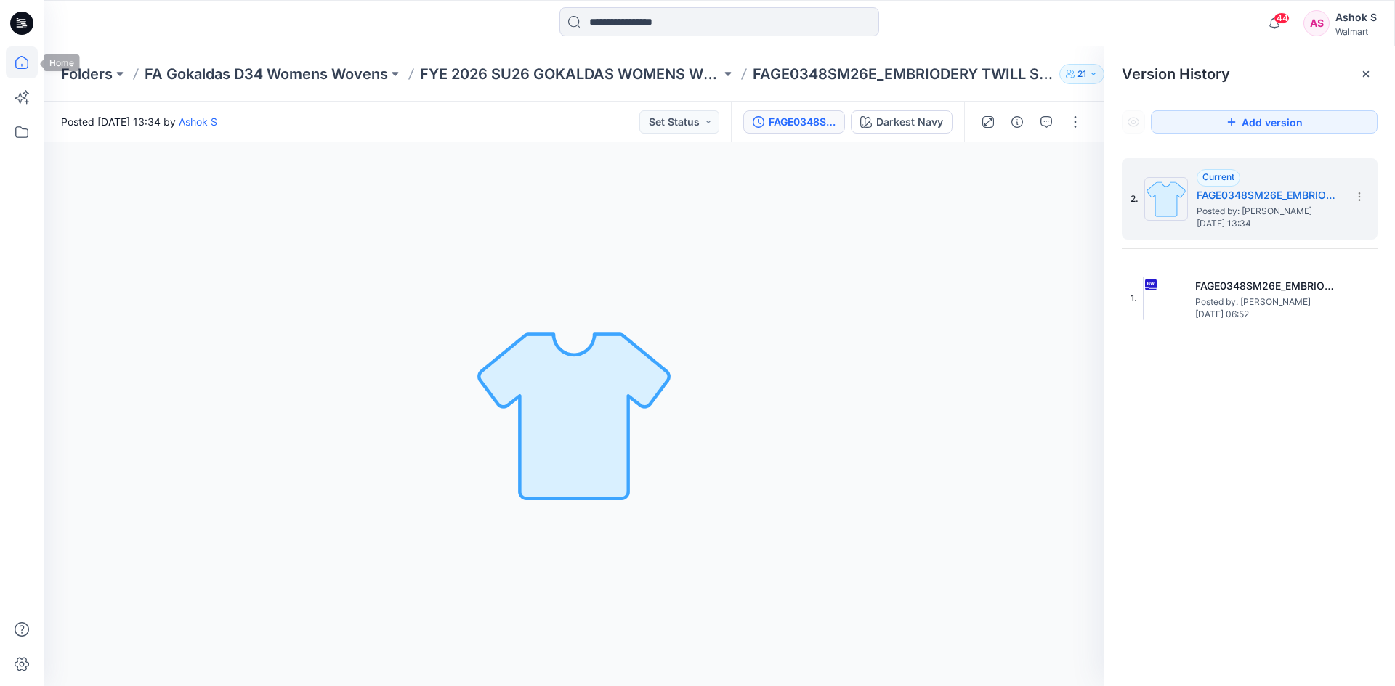
click at [23, 65] on icon at bounding box center [22, 62] width 32 height 32
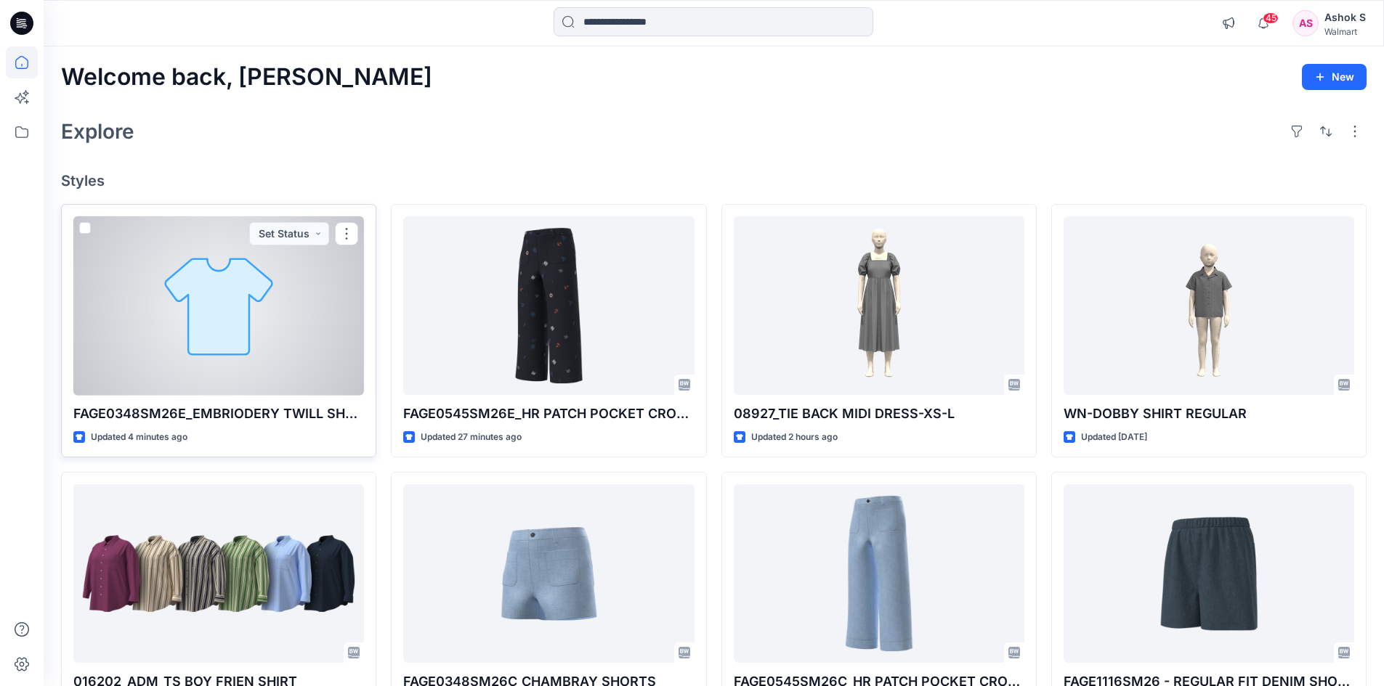
click at [227, 318] on div at bounding box center [218, 305] width 291 height 179
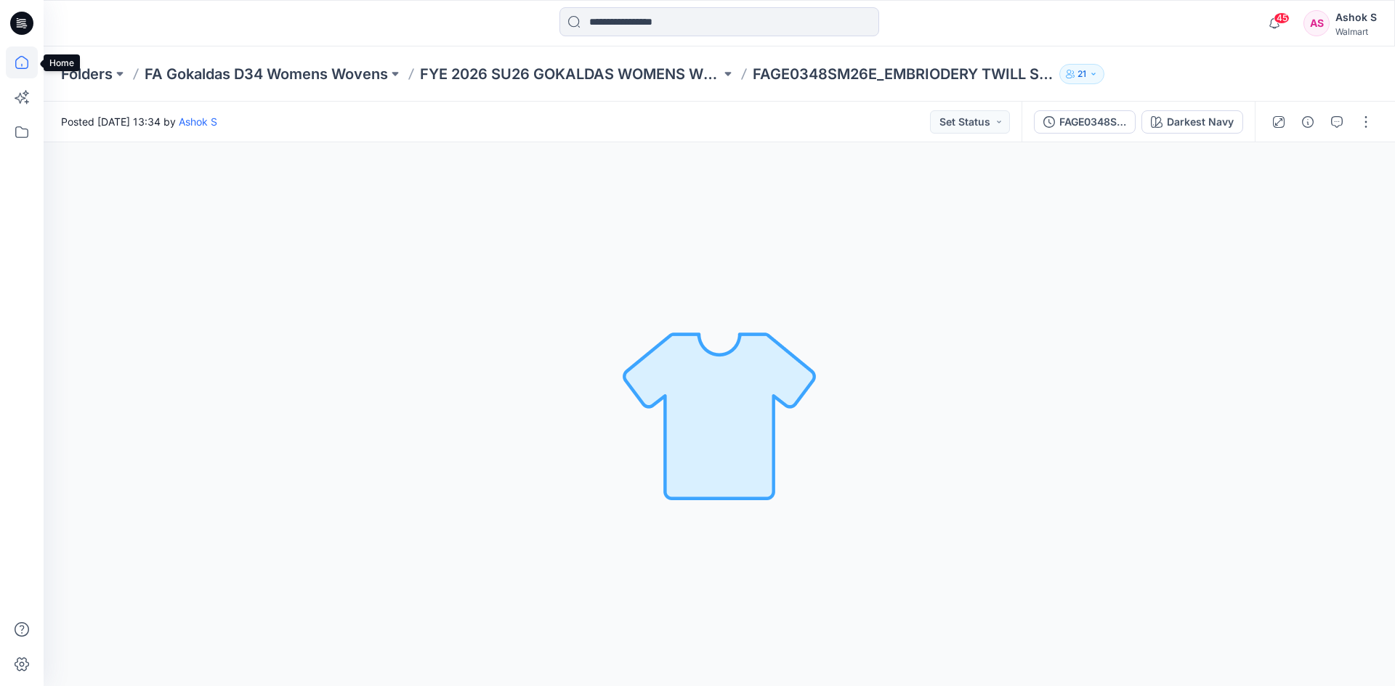
click at [23, 63] on icon at bounding box center [22, 62] width 32 height 32
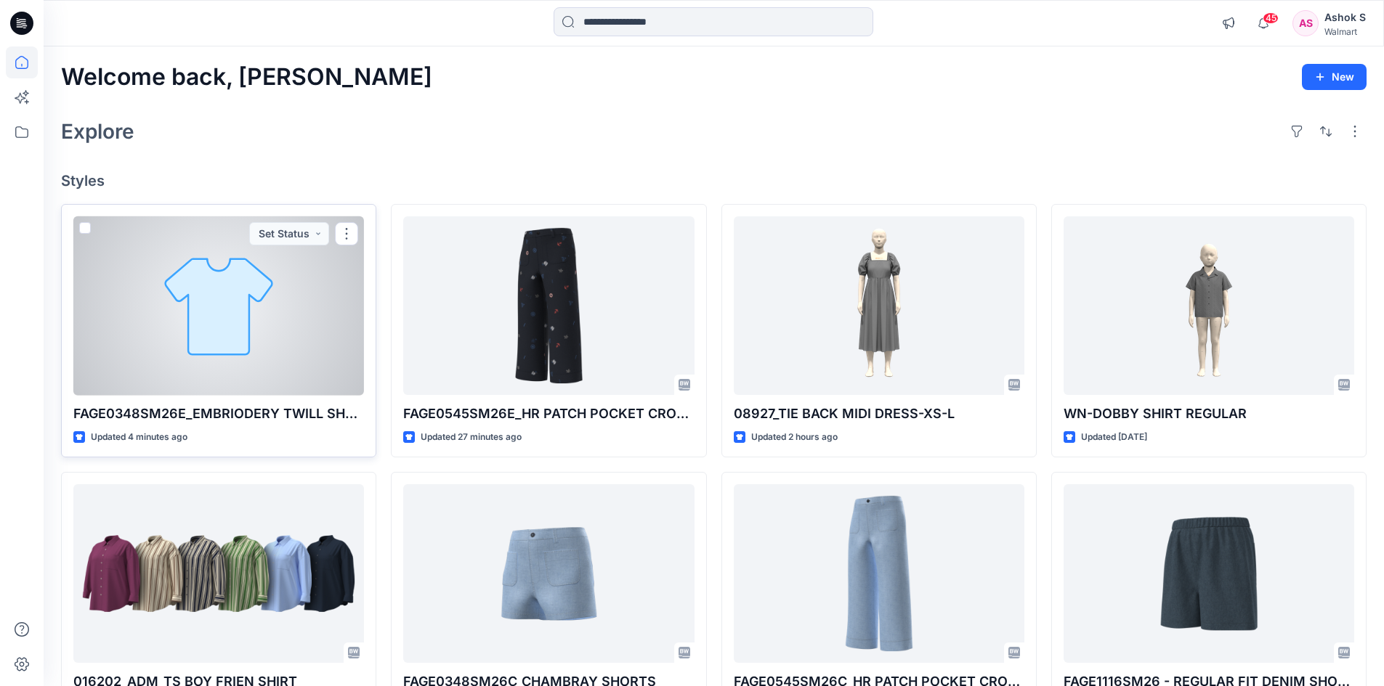
click at [211, 299] on div at bounding box center [218, 305] width 291 height 179
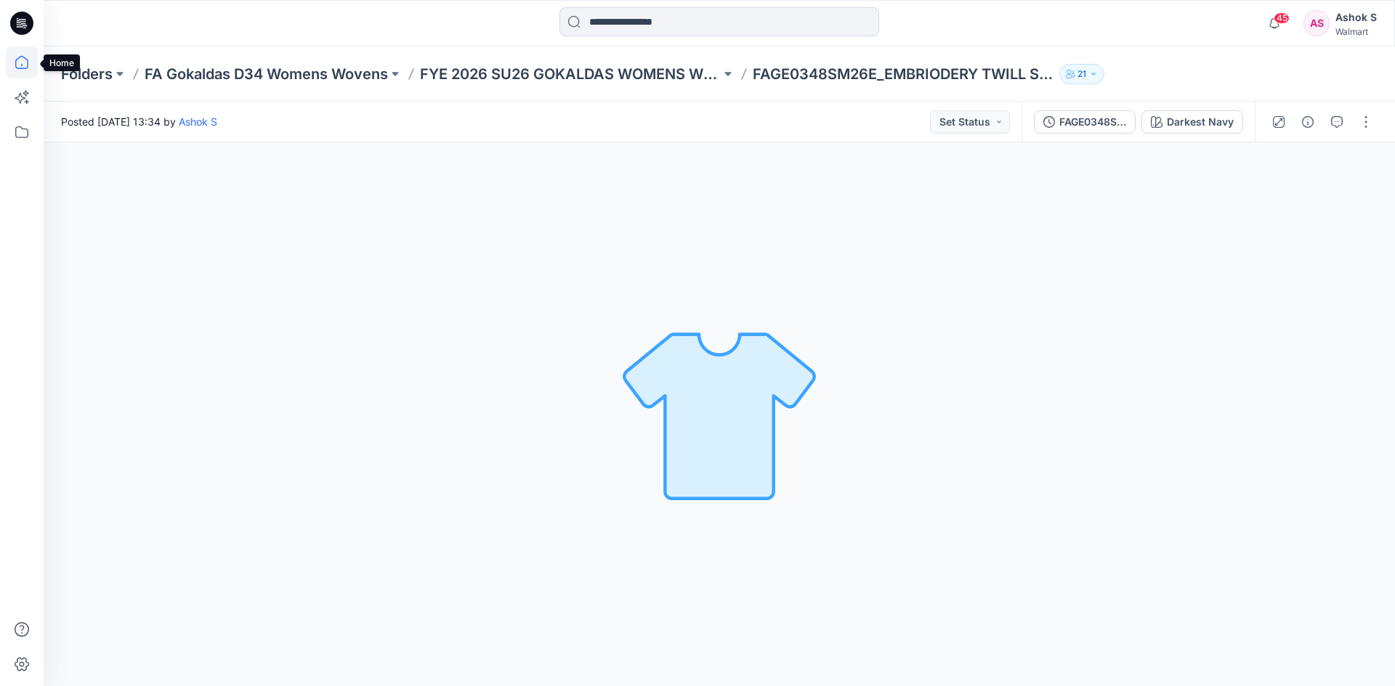
click at [20, 59] on icon at bounding box center [22, 62] width 32 height 32
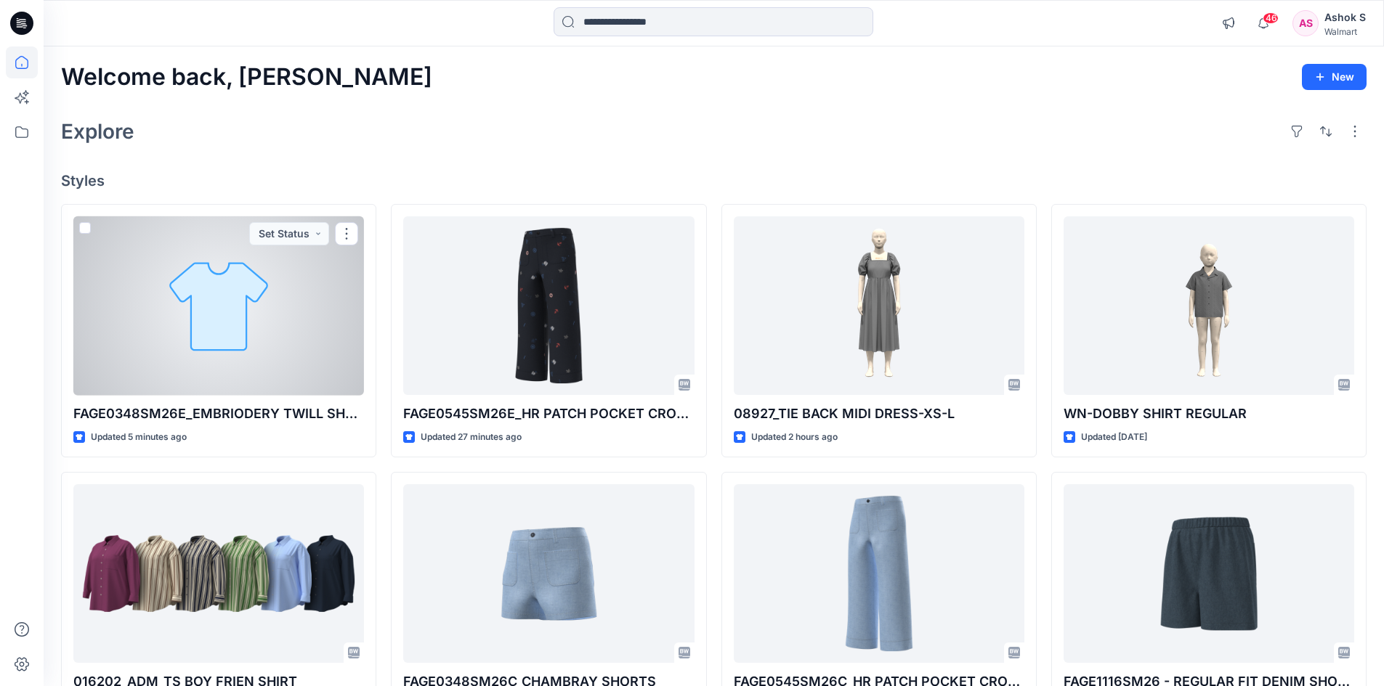
click at [232, 350] on div at bounding box center [218, 305] width 291 height 179
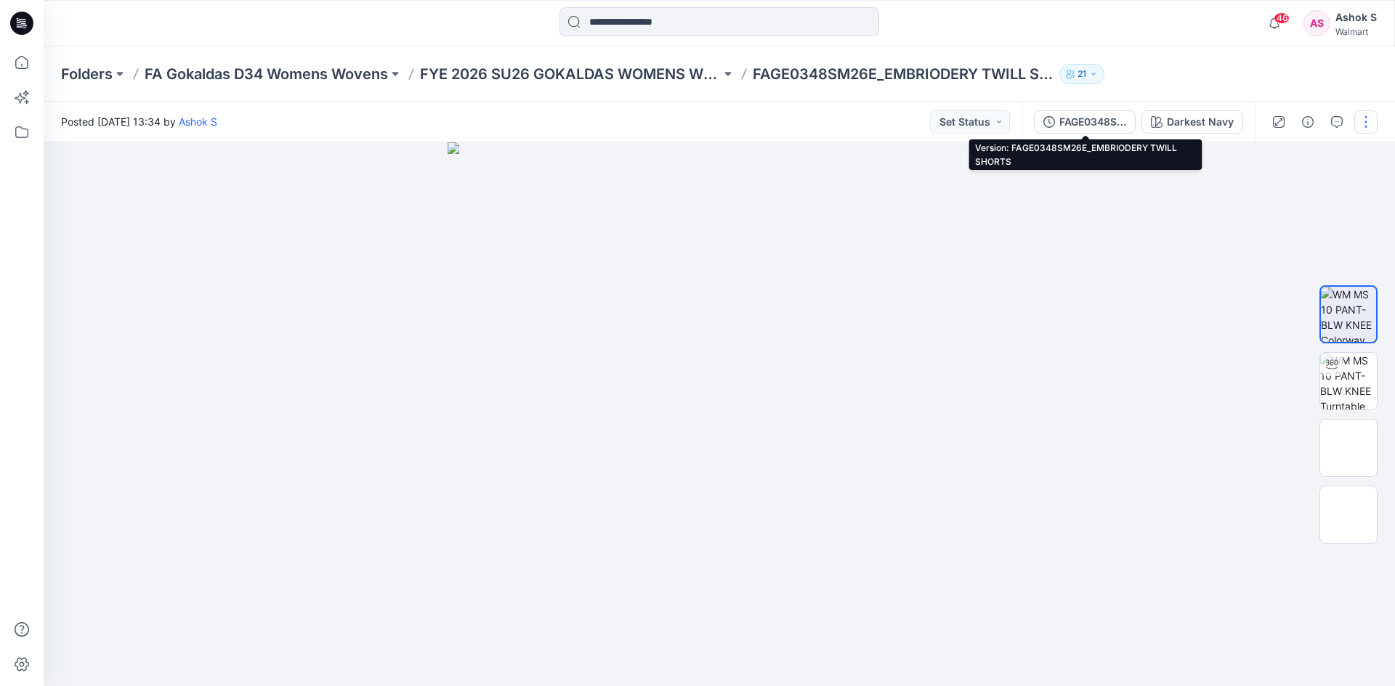
click at [1066, 121] on div "FAGE0348SM26E_EMBRIODERY TWILL SHORTS" at bounding box center [1092, 122] width 67 height 16
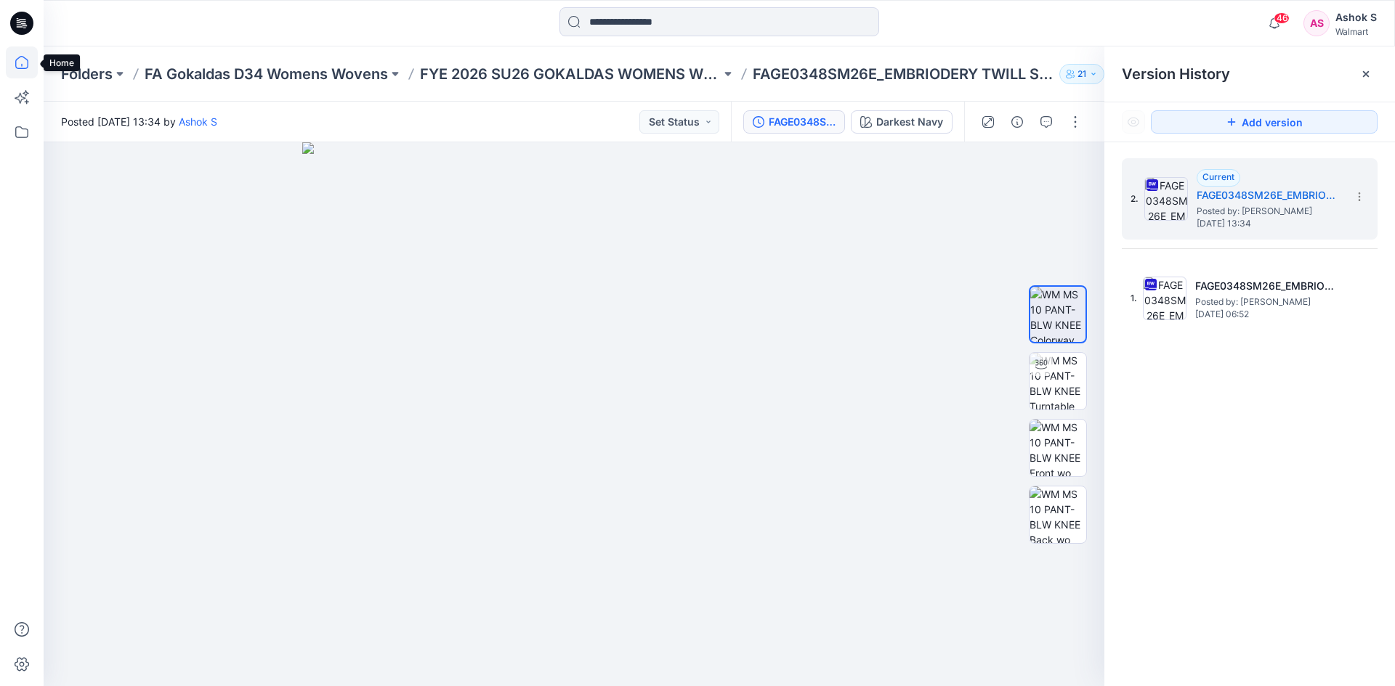
click at [16, 64] on icon at bounding box center [21, 62] width 13 height 13
